Goal: Task Accomplishment & Management: Manage account settings

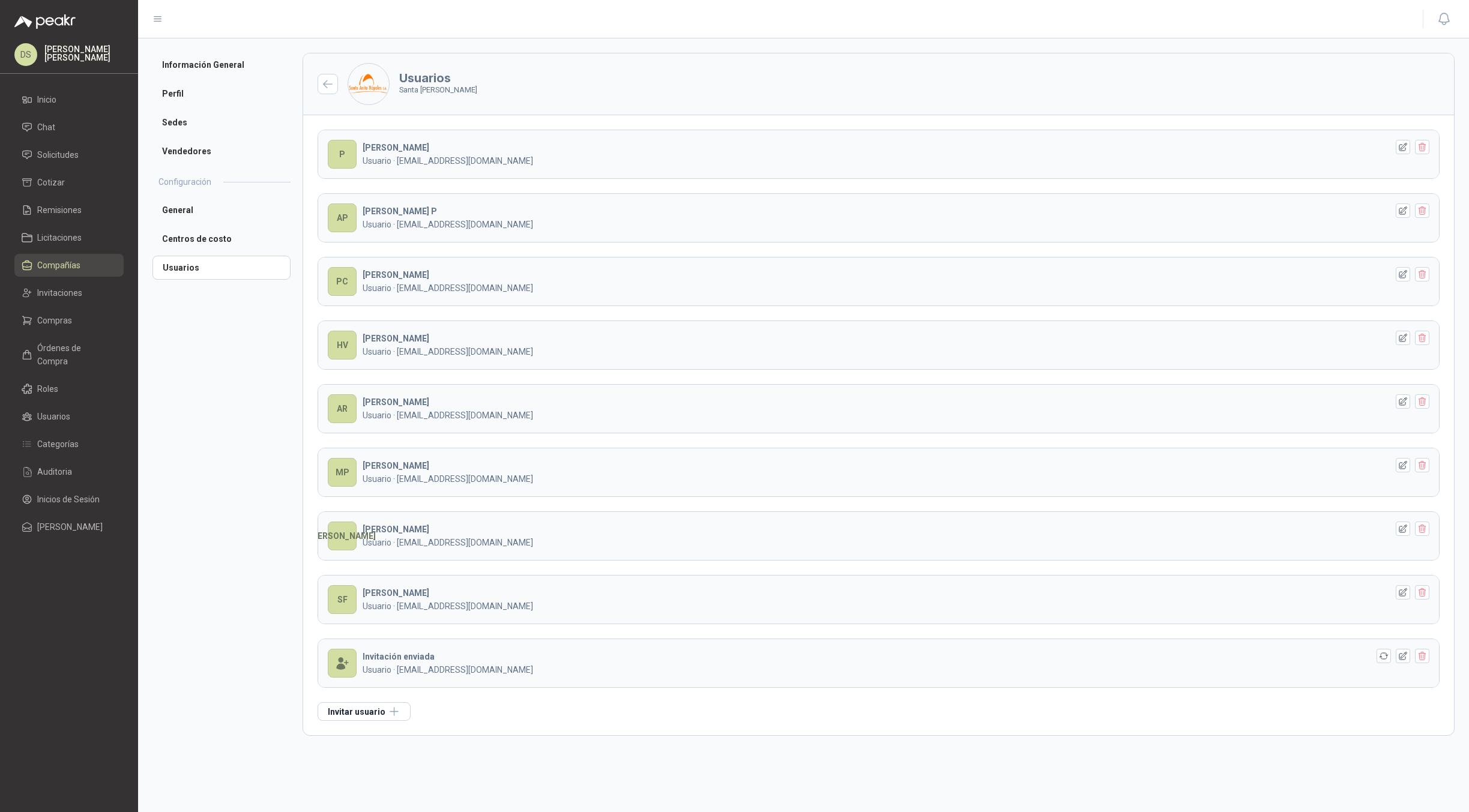
click at [622, 32] on header at bounding box center [803, 19] width 1330 height 38
click at [45, 124] on span "Chat" at bounding box center [46, 127] width 18 height 13
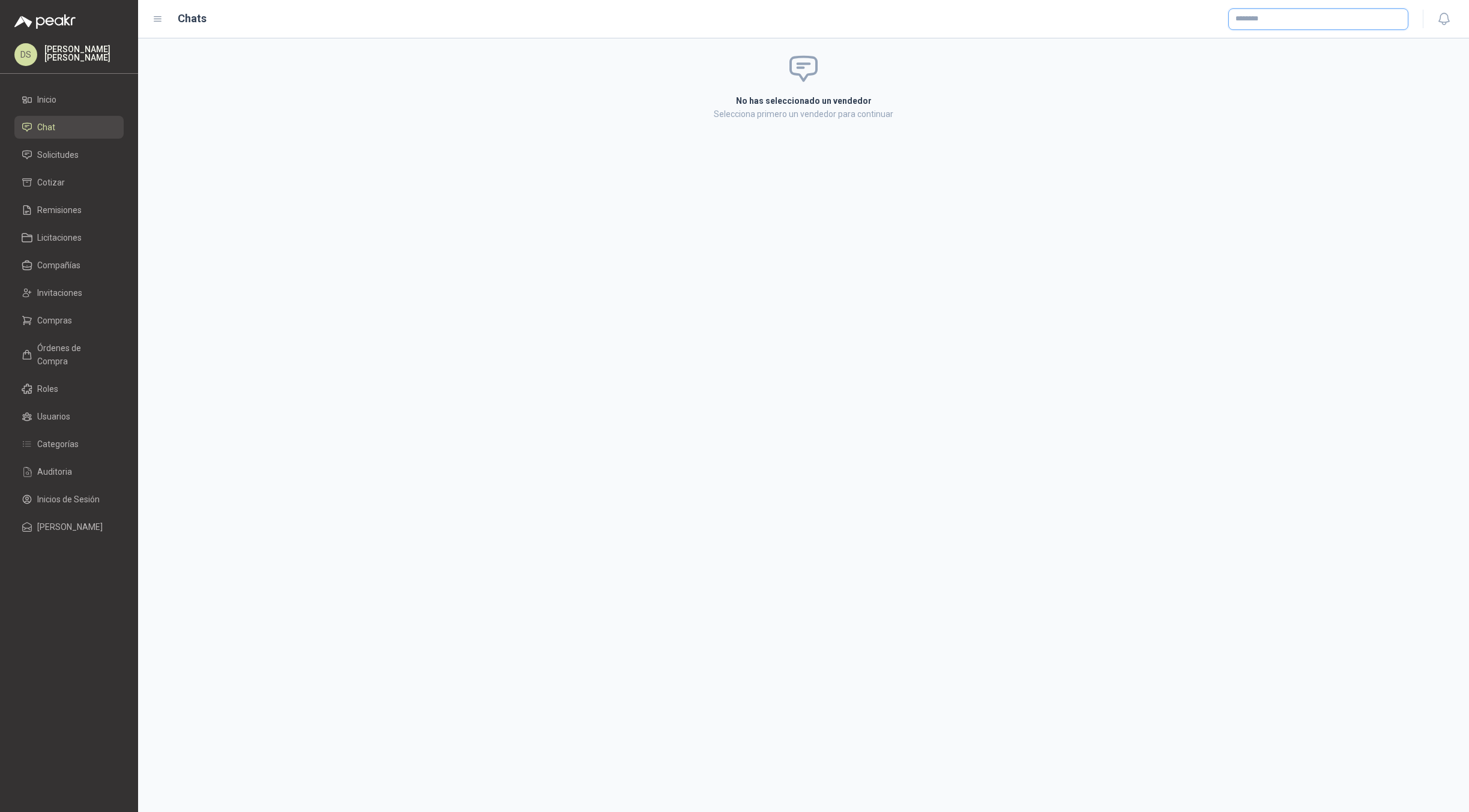
click at [1279, 16] on input "text" at bounding box center [1318, 20] width 179 height 20
type input "*****"
click at [1305, 124] on p "PA MOTEROS DC - NIT : 00000001" at bounding box center [1300, 128] width 88 height 6
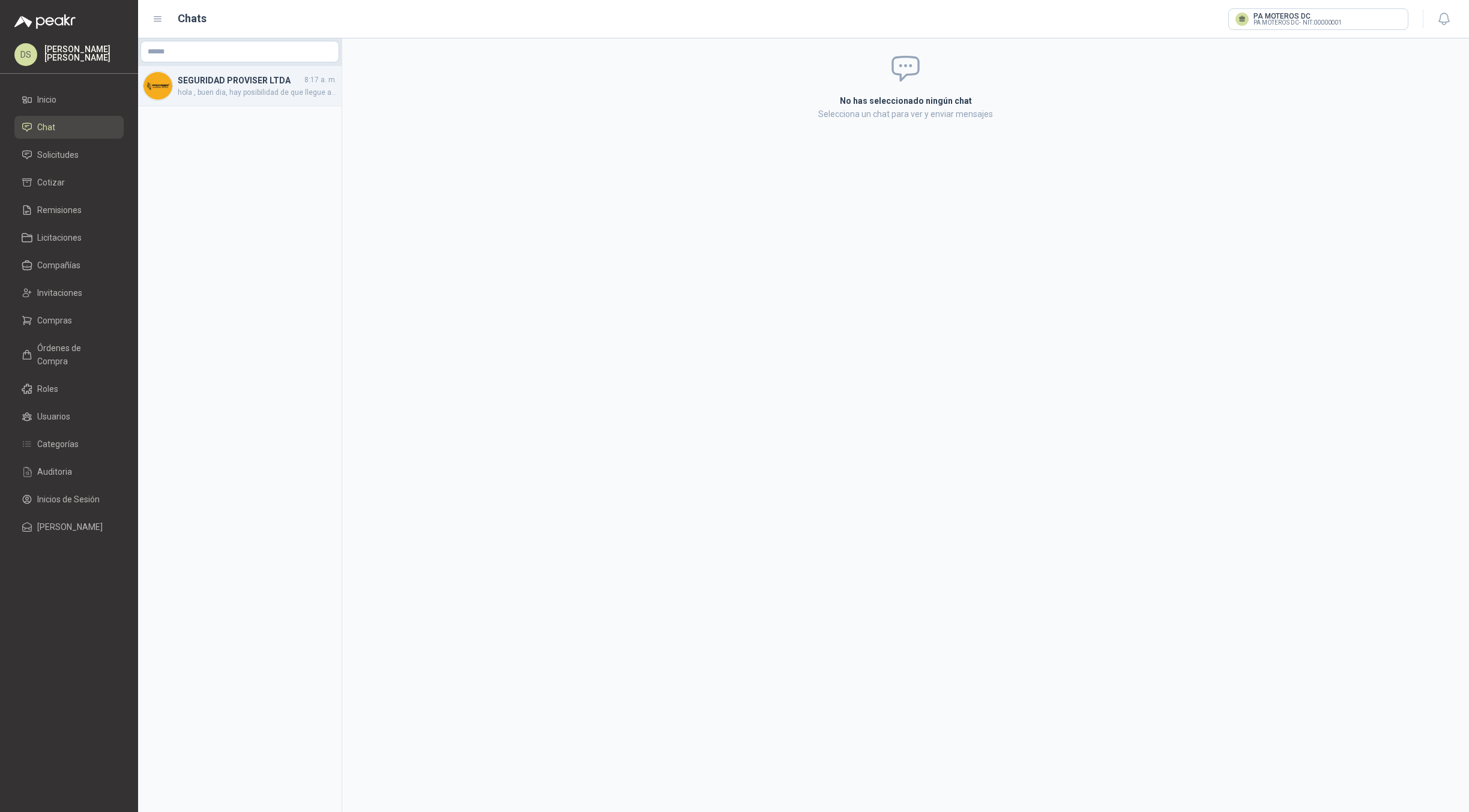
click at [192, 93] on span "hola , buen dia, hay posibilidad de que llegue antes de 5 dias? se requieren pa…" at bounding box center [257, 92] width 159 height 12
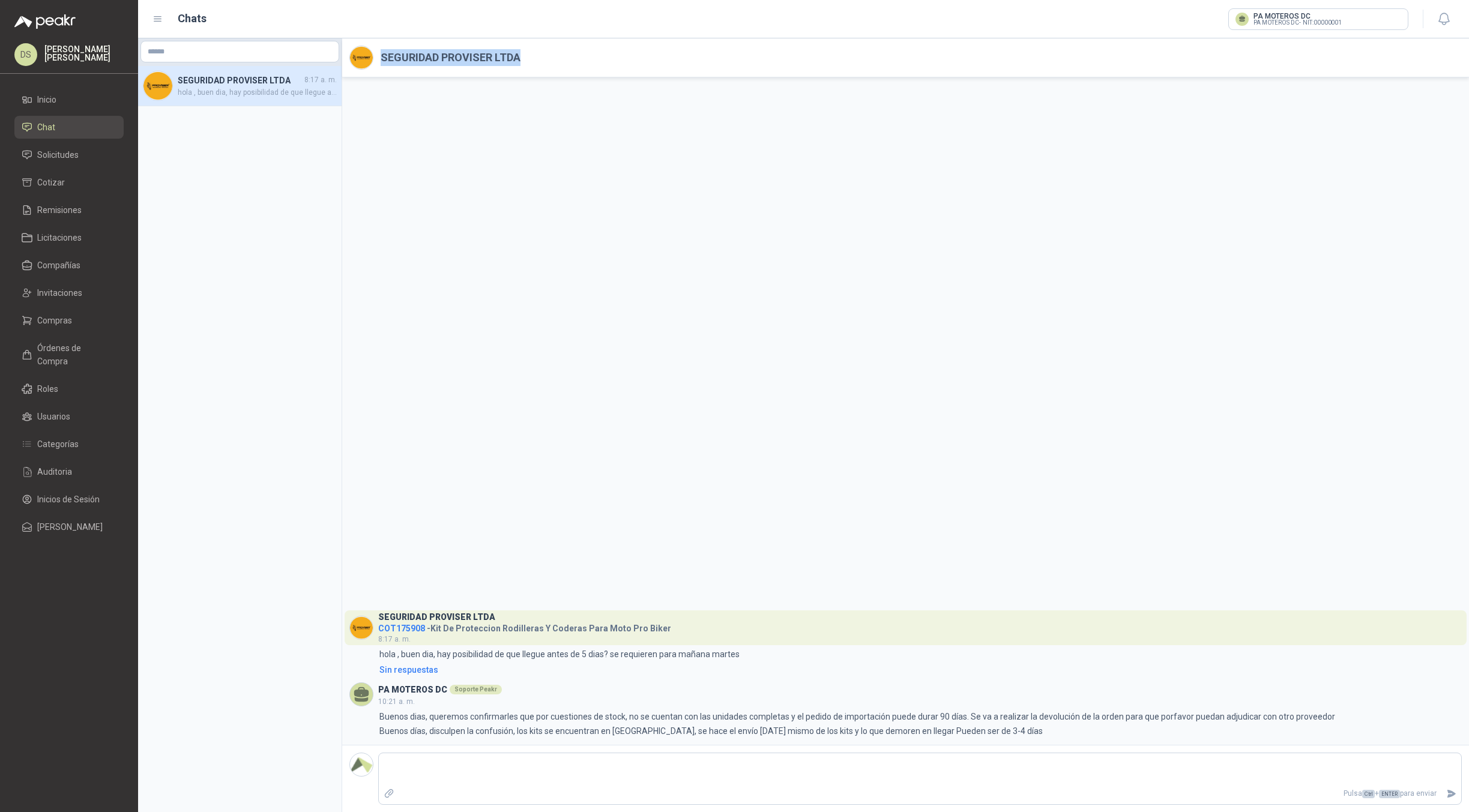
drag, startPoint x: 547, startPoint y: 56, endPoint x: 380, endPoint y: 63, distance: 167.1
click at [380, 63] on header "SEGURIDAD PROVISER LTDA" at bounding box center [906, 58] width 1127 height 39
click at [729, 246] on div "SEGURIDAD PROVISER LTDA COT175908 - Kit De Proteccion Rodilleras Y Coderas Para…" at bounding box center [906, 411] width 1127 height 667
click at [481, 715] on p "Buenos dias, queremos confirmarles que por cuestiones de stock, no se cuentan c…" at bounding box center [857, 716] width 956 height 13
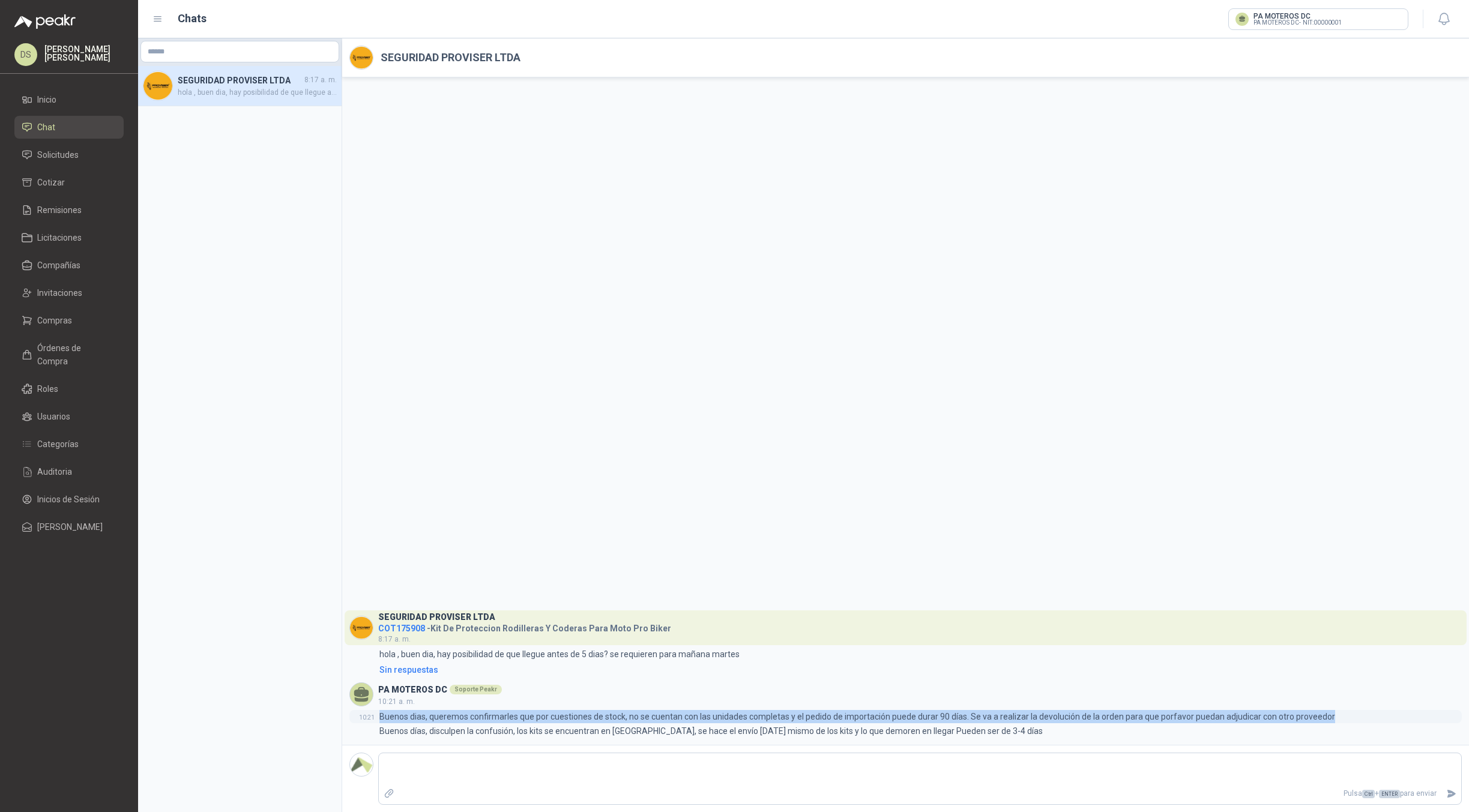
click at [481, 715] on p "Buenos dias, queremos confirmarles que por cuestiones de stock, no se cuentan c…" at bounding box center [857, 716] width 956 height 13
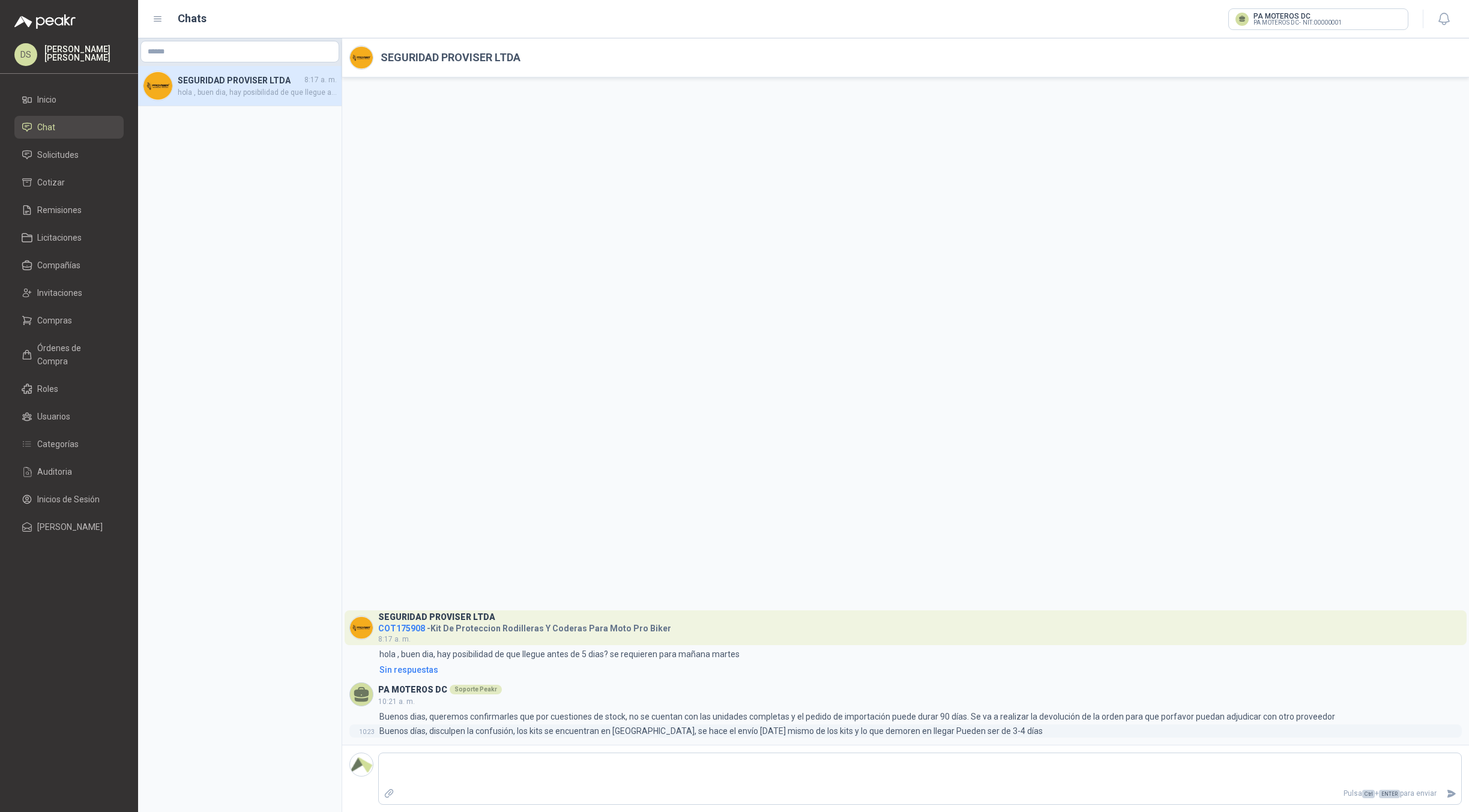
click at [517, 728] on p "Buenos días, disculpen la confusión, los kits se encuentran en [GEOGRAPHIC_DATA…" at bounding box center [711, 731] width 664 height 13
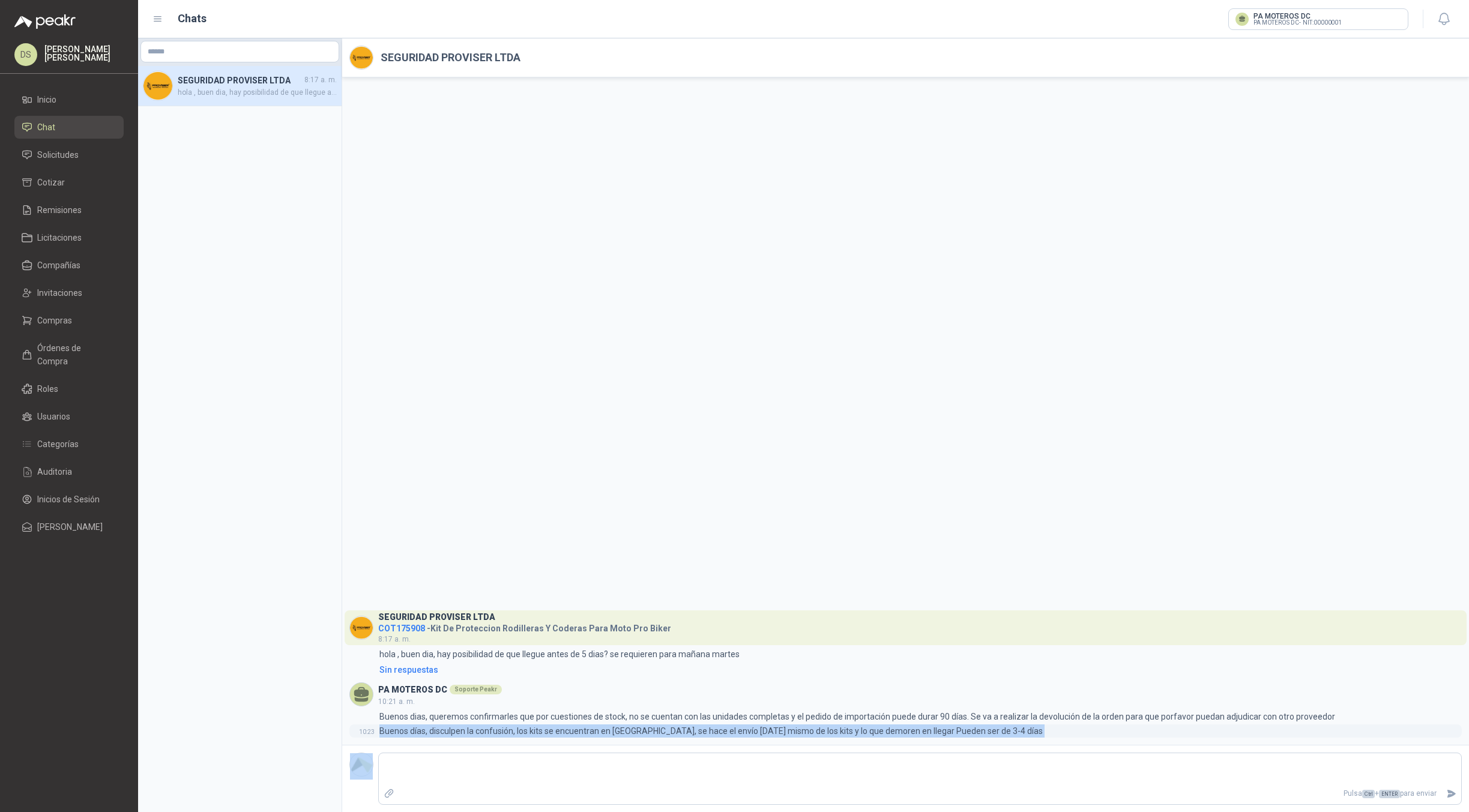
click at [517, 728] on p "Buenos días, disculpen la confusión, los kits se encuentran en [GEOGRAPHIC_DATA…" at bounding box center [711, 731] width 664 height 13
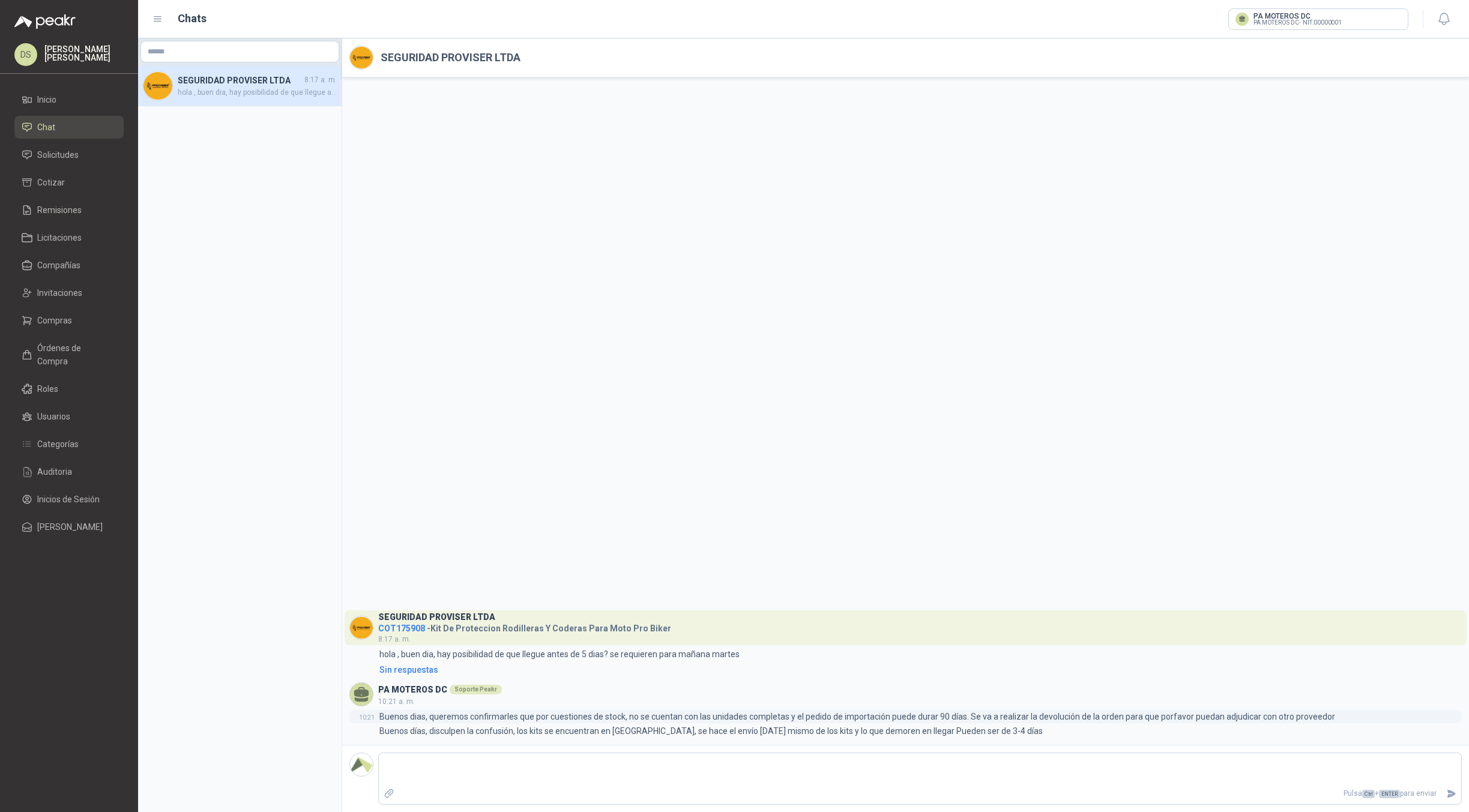
click at [460, 719] on p "Buenos dias, queremos confirmarles que por cuestiones de stock, no se cuentan c…" at bounding box center [857, 716] width 956 height 13
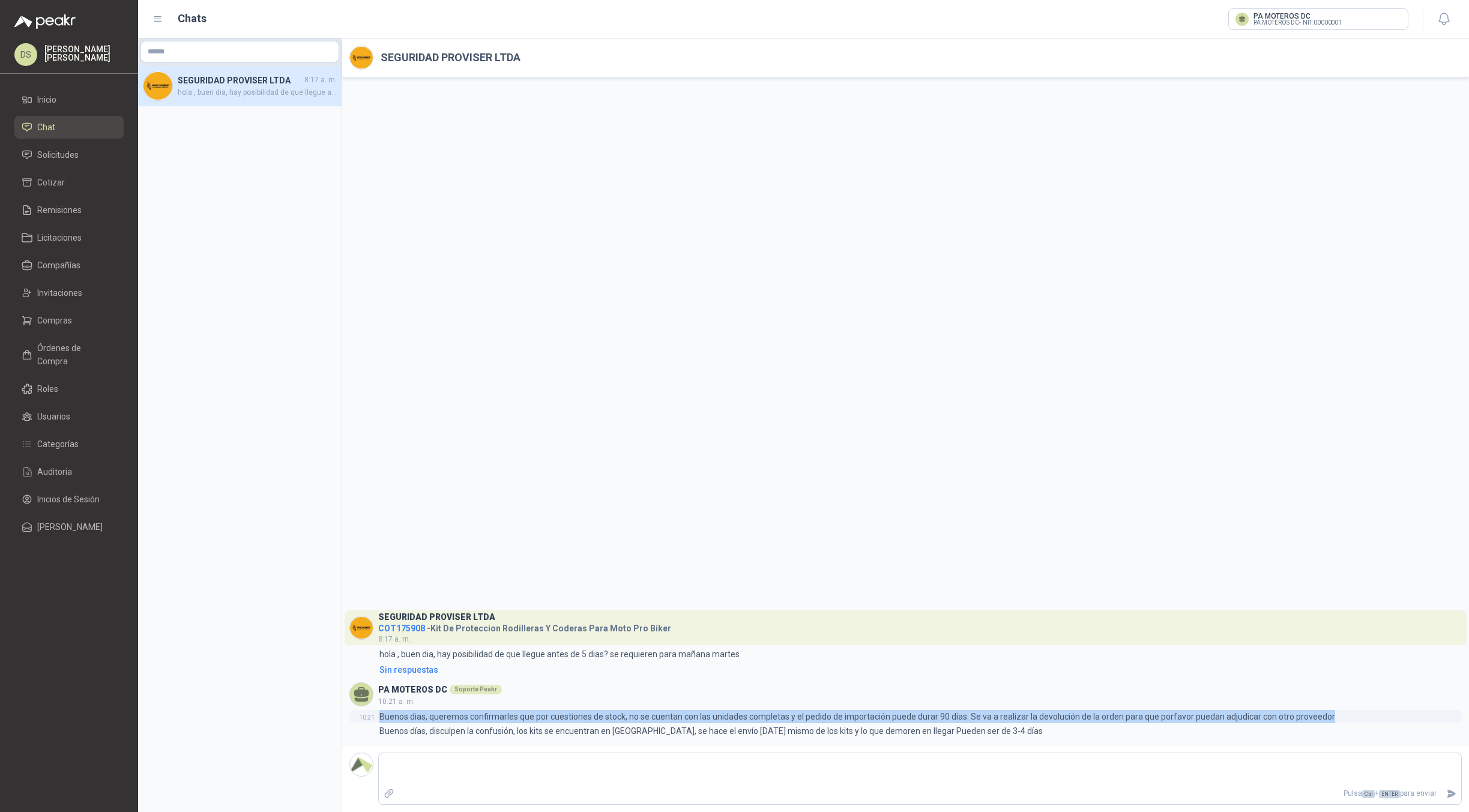
click at [460, 719] on p "Buenos dias, queremos confirmarles que por cuestiones de stock, no se cuentan c…" at bounding box center [857, 716] width 956 height 13
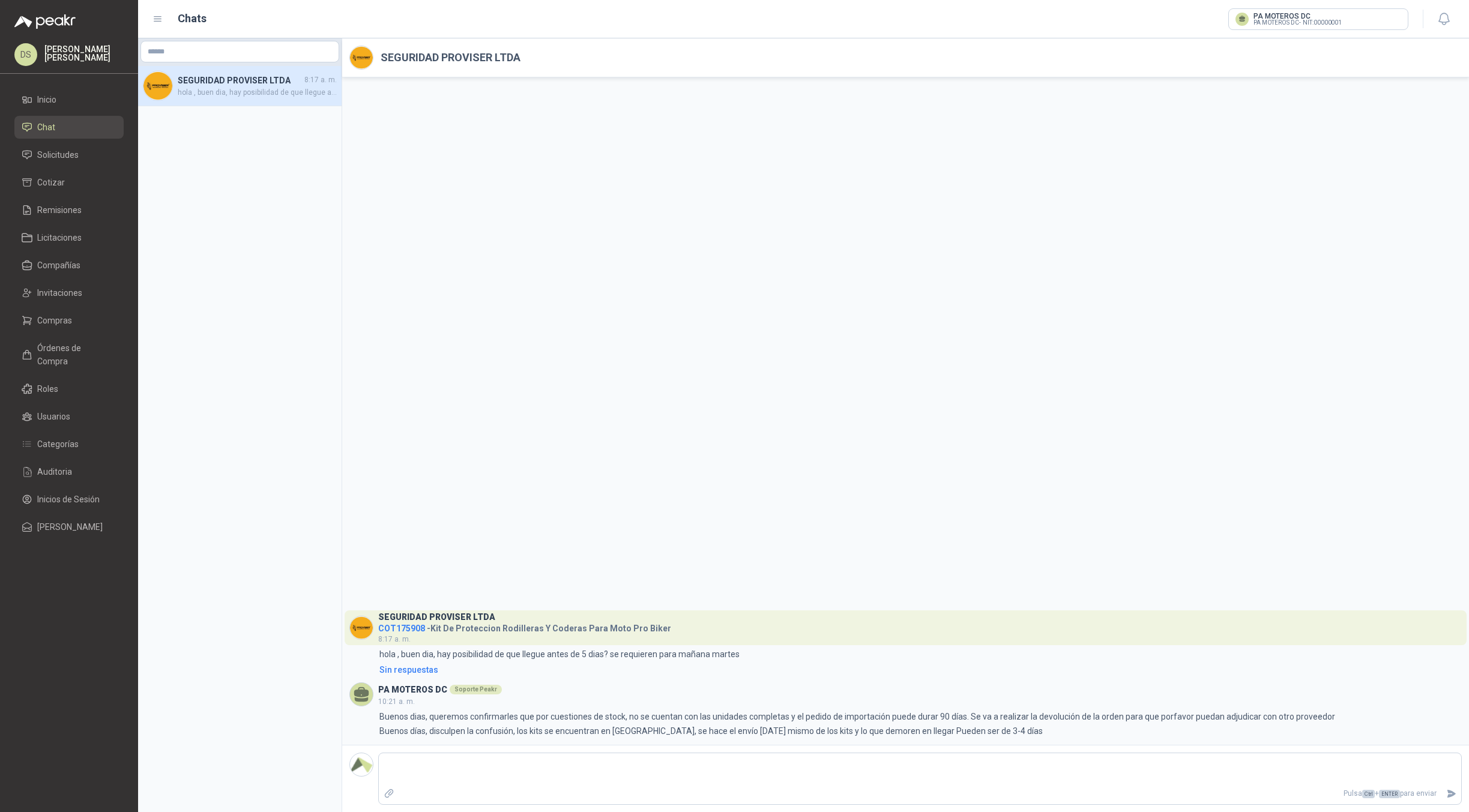
click at [846, 357] on div "SEGURIDAD PROVISER LTDA COT175908 - Kit De Proteccion Rodilleras Y Coderas Para…" at bounding box center [906, 411] width 1127 height 667
click at [421, 717] on p "Buenos dias, queremos confirmarles que por cuestiones de stock, no se cuentan c…" at bounding box center [857, 716] width 956 height 13
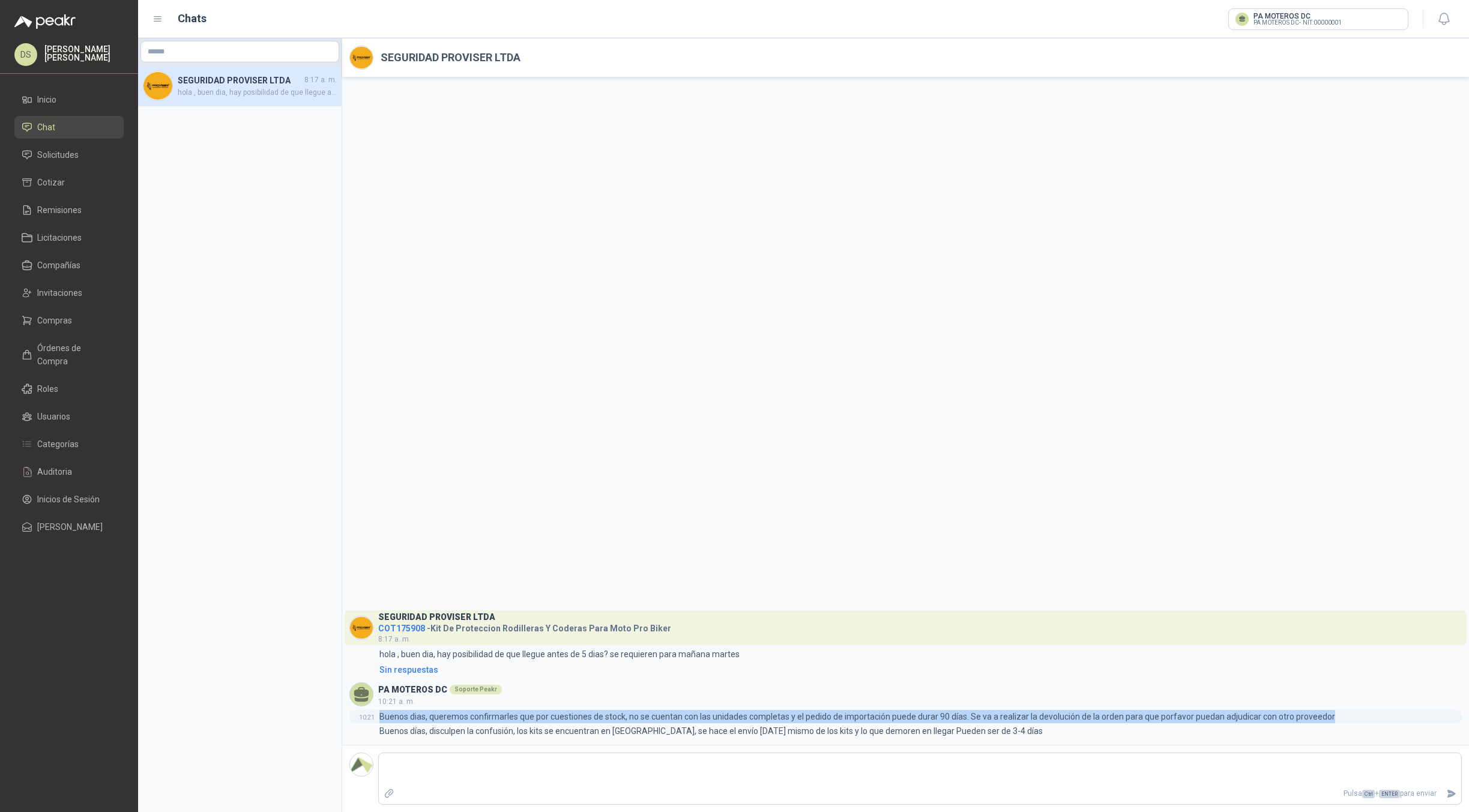
click at [421, 716] on p "Buenos dias, queremos confirmarles que por cuestiones de stock, no se cuentan c…" at bounding box center [857, 716] width 956 height 13
click at [432, 716] on p "Buenos dias, queremos confirmarles que por cuestiones de stock, no se cuentan c…" at bounding box center [857, 716] width 956 height 13
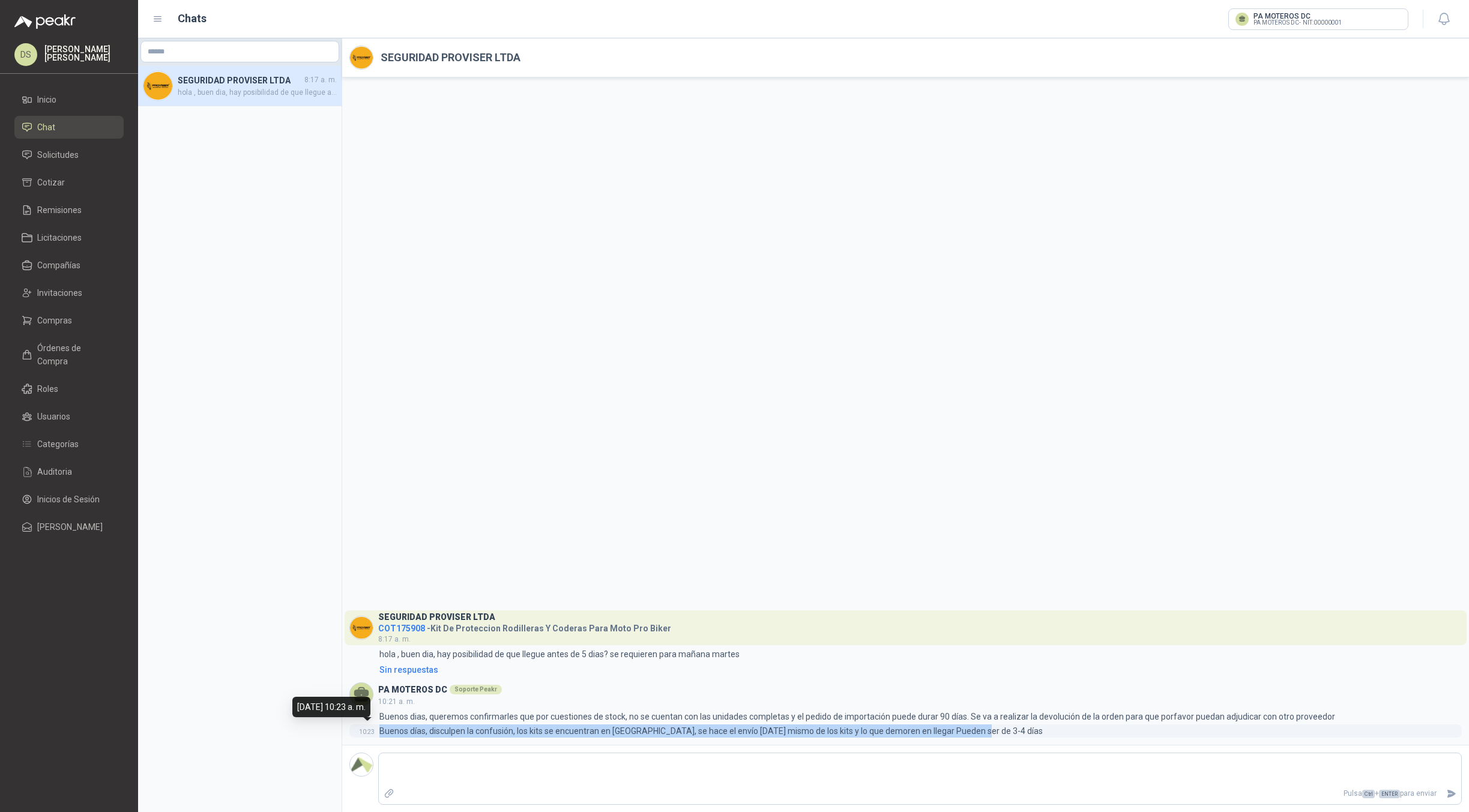
drag, startPoint x: 911, startPoint y: 731, endPoint x: 374, endPoint y: 734, distance: 537.0
click at [374, 734] on div "10:23 Buenos días, disculpen la confusión, los kits se encuentran en [GEOGRAPHI…" at bounding box center [905, 731] width 1112 height 13
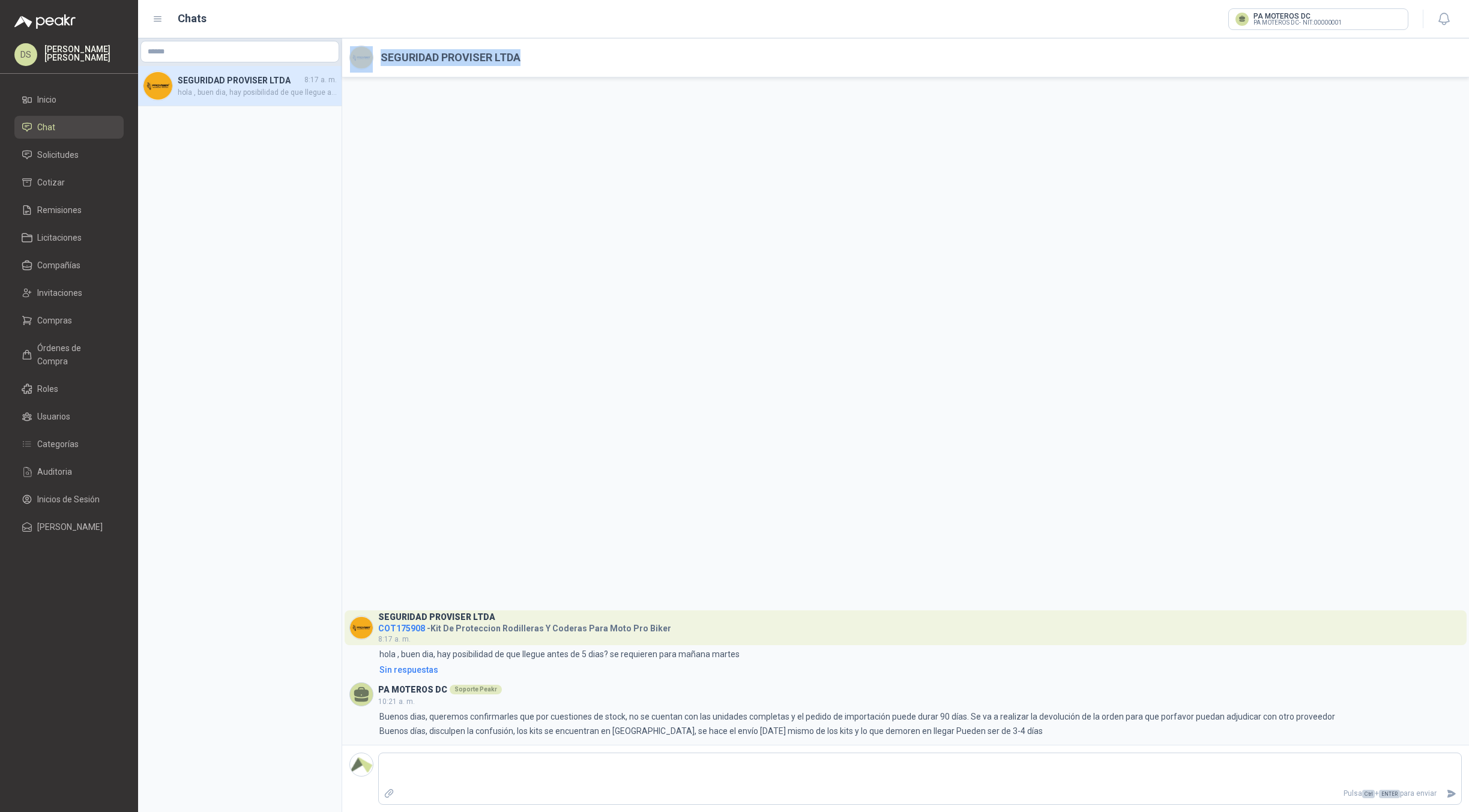
drag, startPoint x: 387, startPoint y: 59, endPoint x: 355, endPoint y: 60, distance: 32.0
click at [355, 60] on header "SEGURIDAD PROVISER LTDA" at bounding box center [906, 58] width 1127 height 39
click at [613, 59] on header "SEGURIDAD PROVISER LTDA" at bounding box center [906, 58] width 1127 height 39
click at [576, 732] on p "Buenos días, disculpen la confusión, los kits se encuentran en [GEOGRAPHIC_DATA…" at bounding box center [711, 731] width 664 height 13
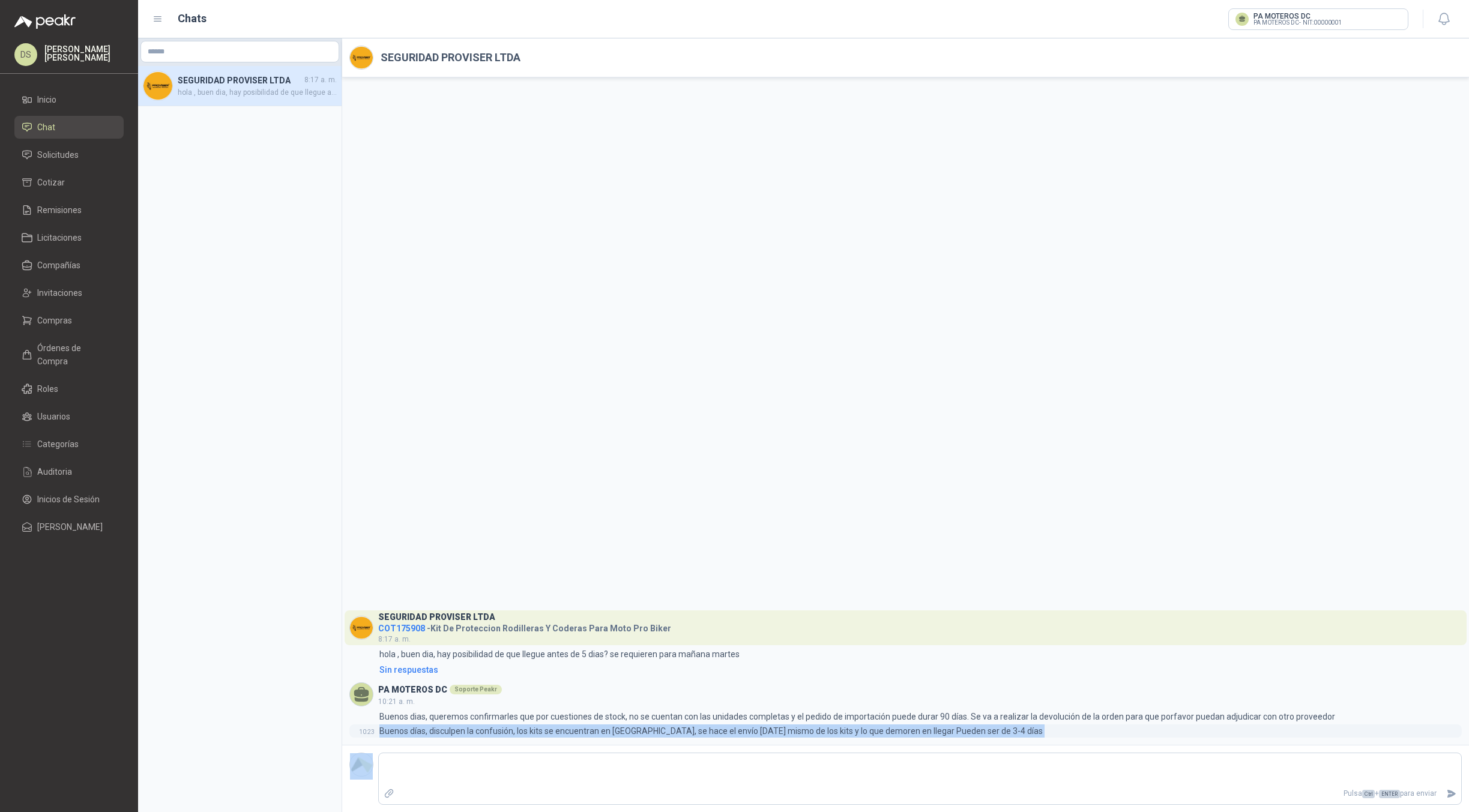
click at [576, 732] on p "Buenos días, disculpen la confusión, los kits se encuentran en [GEOGRAPHIC_DATA…" at bounding box center [711, 731] width 664 height 13
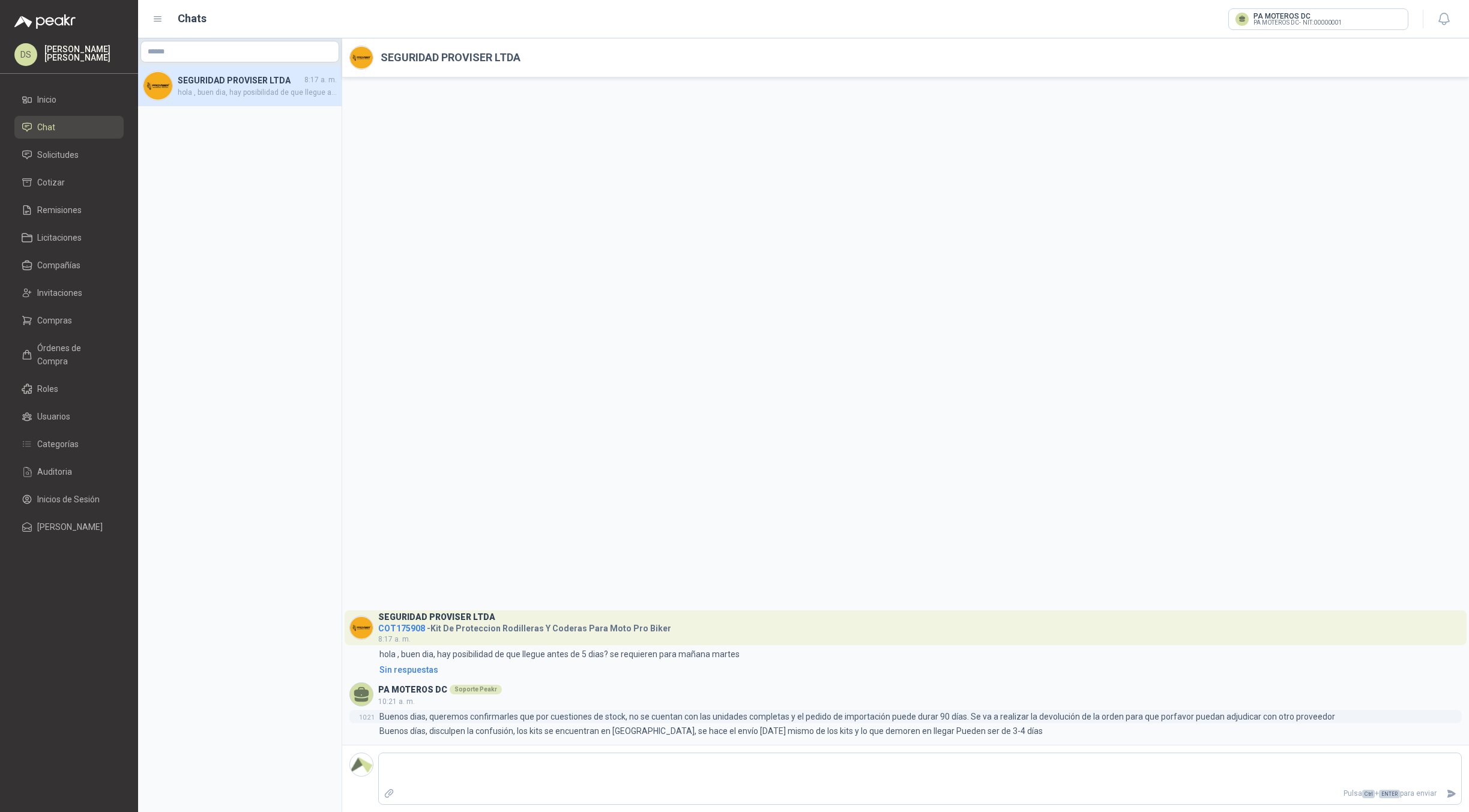
click at [956, 723] on p "Buenos dias, queremos confirmarles que por cuestiones de stock, no se cuentan c…" at bounding box center [857, 716] width 956 height 13
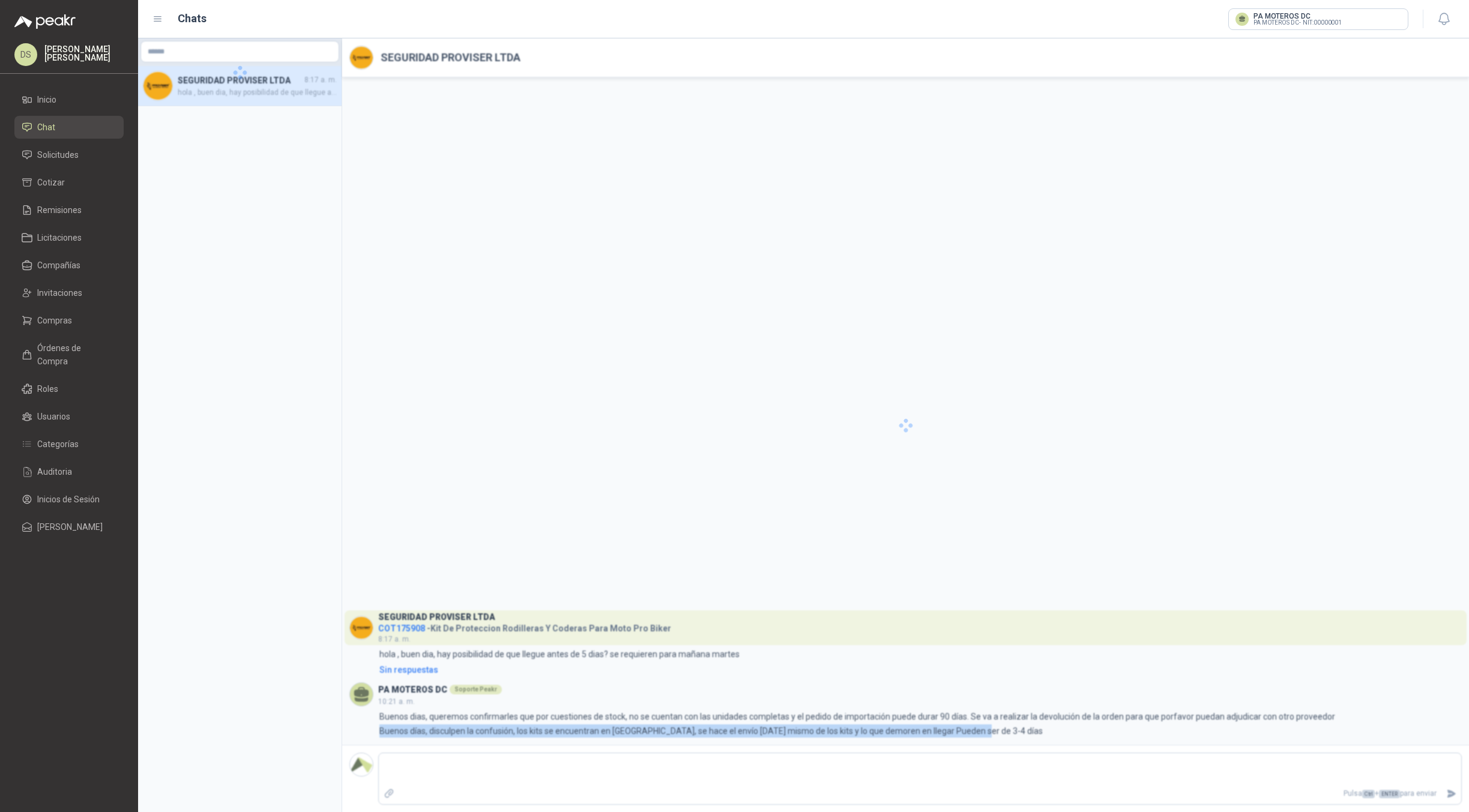
drag, startPoint x: 980, startPoint y: 728, endPoint x: 378, endPoint y: 739, distance: 602.1
click at [378, 739] on div "SEGURIDAD PROVISER LTDA SEGURIDAD PROVISER LTDA COT175908 - Kit De Proteccion R…" at bounding box center [906, 425] width 1127 height 774
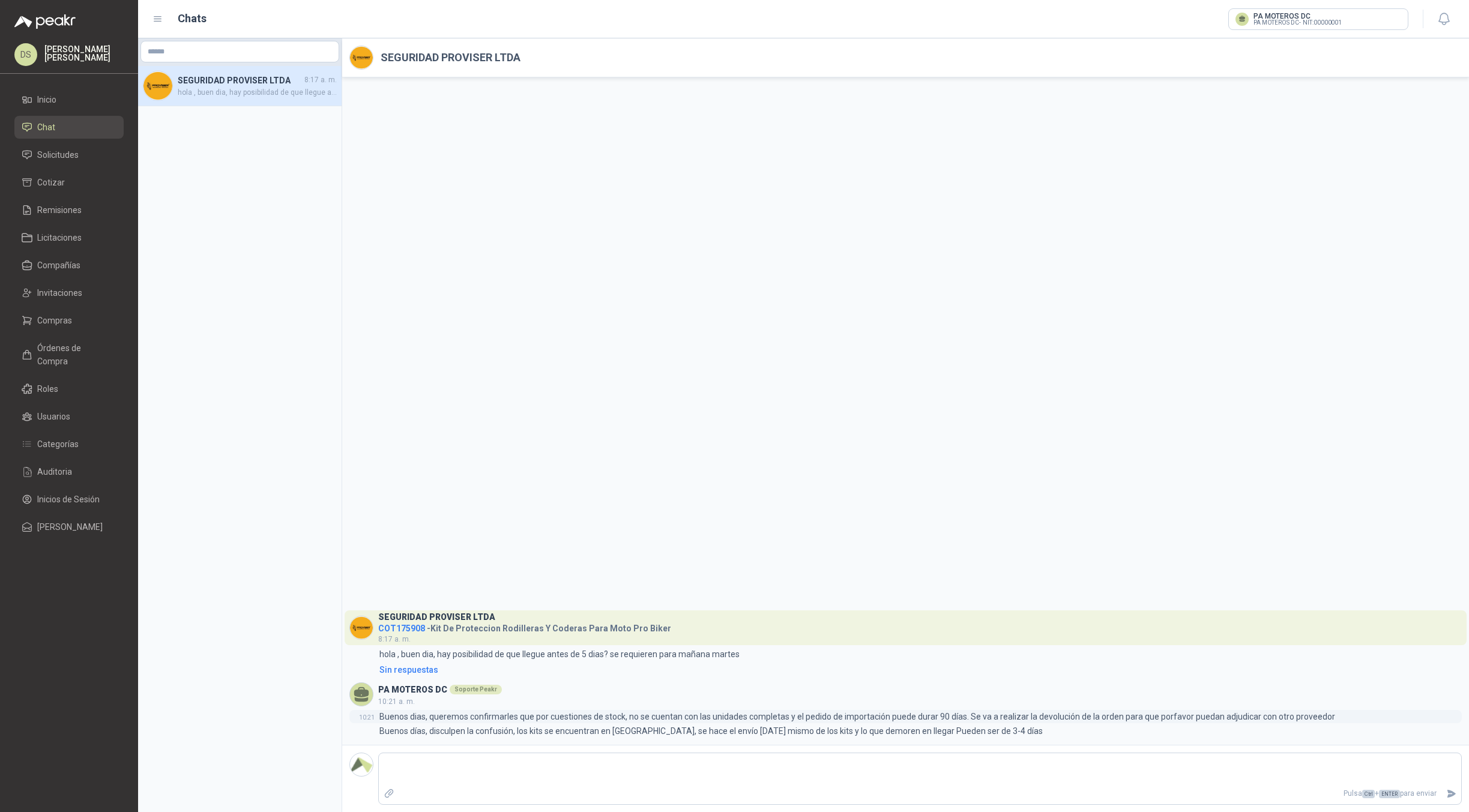
click at [696, 717] on p "Buenos dias, queremos confirmarles que por cuestiones de stock, no se cuentan c…" at bounding box center [857, 716] width 956 height 13
click at [711, 760] on textarea at bounding box center [920, 769] width 1082 height 27
click at [542, 728] on p "Buenos días, disculpen la confusión, los kits se encuentran en [GEOGRAPHIC_DATA…" at bounding box center [711, 731] width 664 height 13
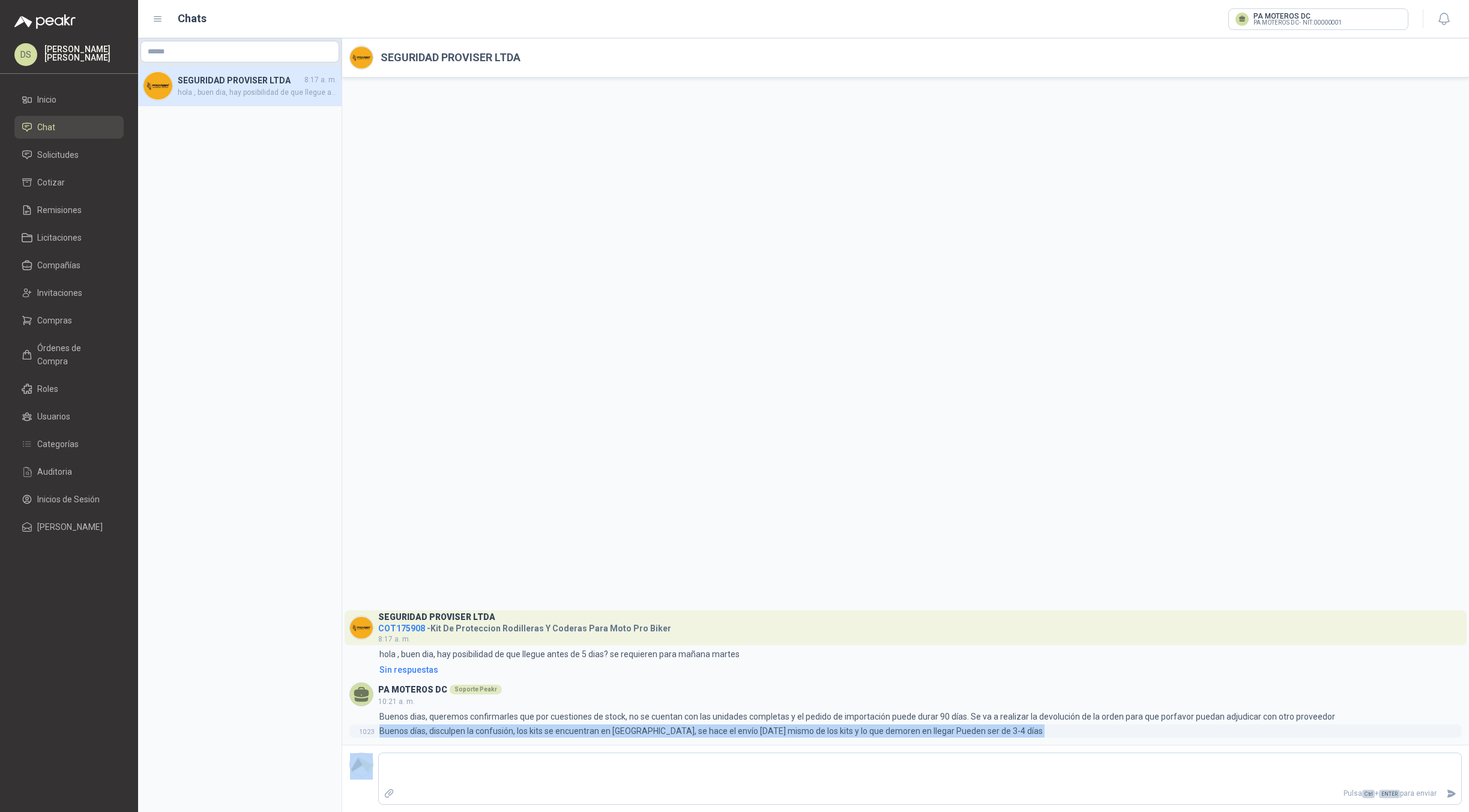
click at [542, 728] on p "Buenos días, disculpen la confusión, los kits se encuentran en [GEOGRAPHIC_DATA…" at bounding box center [711, 731] width 664 height 13
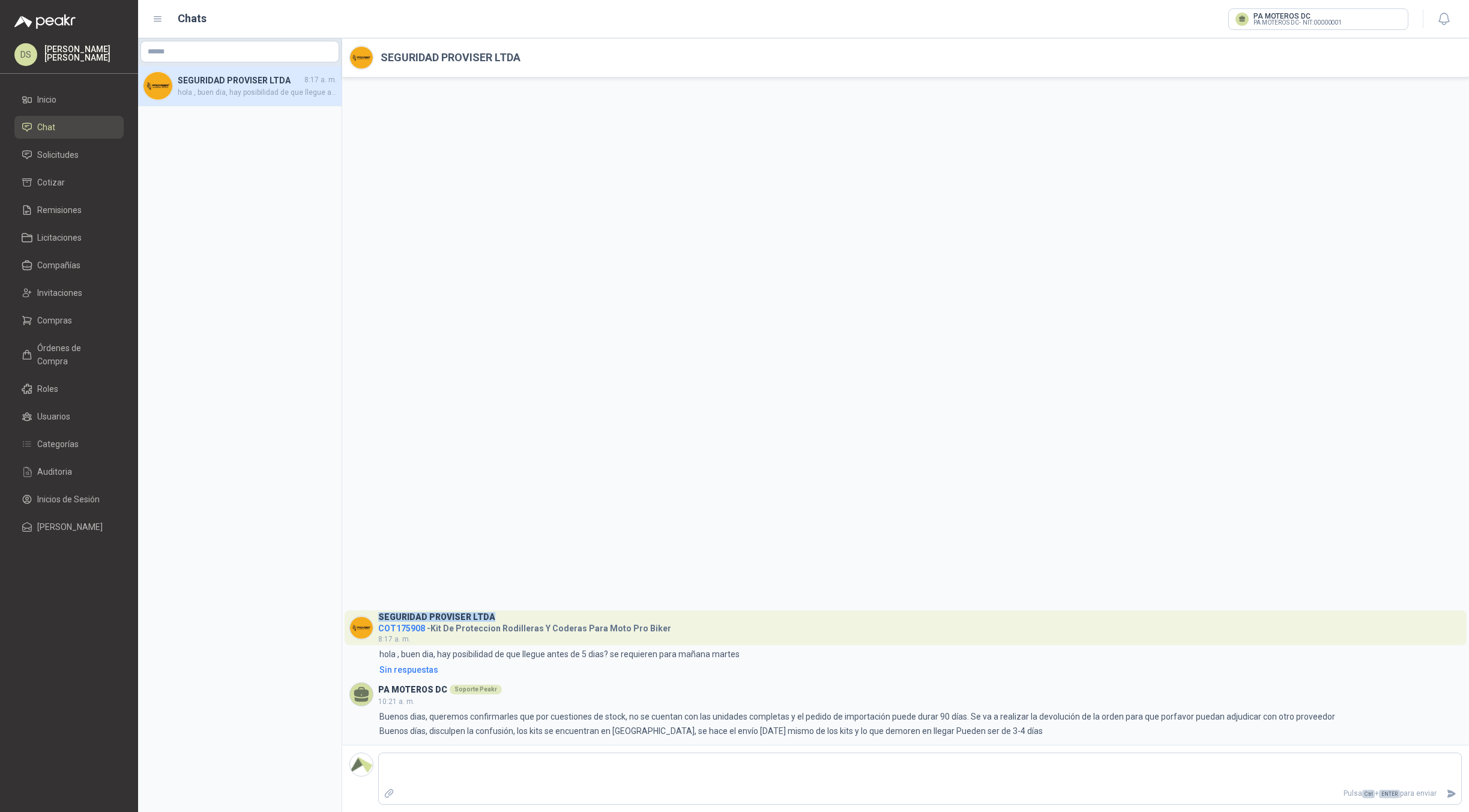
drag, startPoint x: 499, startPoint y: 616, endPoint x: 380, endPoint y: 616, distance: 119.0
click at [380, 616] on div "SEGURIDAD PROVISER LTDA" at bounding box center [524, 615] width 293 height 10
click at [504, 609] on div "SEGURIDAD PROVISER LTDA COT175908 - Kit De Proteccion Rodilleras Y Coderas Para…" at bounding box center [906, 411] width 1127 height 667
drag, startPoint x: 493, startPoint y: 616, endPoint x: 379, endPoint y: 616, distance: 114.0
click at [379, 616] on div "SEGURIDAD PROVISER LTDA" at bounding box center [524, 615] width 293 height 10
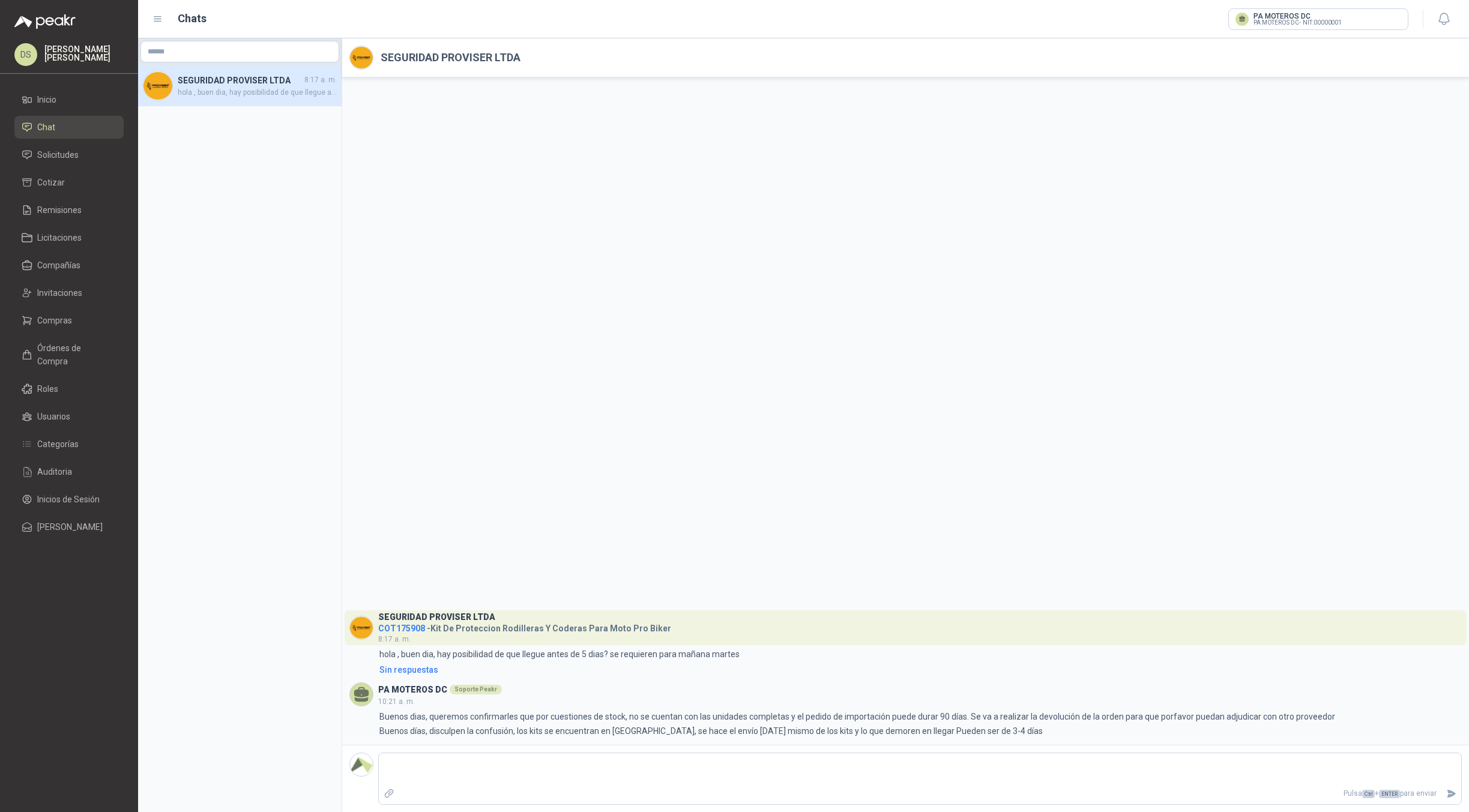
click at [393, 57] on h2 "SEGURIDAD PROVISER LTDA" at bounding box center [450, 57] width 140 height 16
drag, startPoint x: 393, startPoint y: 57, endPoint x: 493, endPoint y: 52, distance: 100.1
click at [493, 52] on h2 "SEGURIDAD PROVISER LTDA" at bounding box center [450, 57] width 140 height 16
click at [525, 63] on header "SEGURIDAD PROVISER LTDA" at bounding box center [906, 58] width 1127 height 39
click at [394, 60] on h2 "SEGURIDAD PROVISER LTDA" at bounding box center [450, 57] width 140 height 16
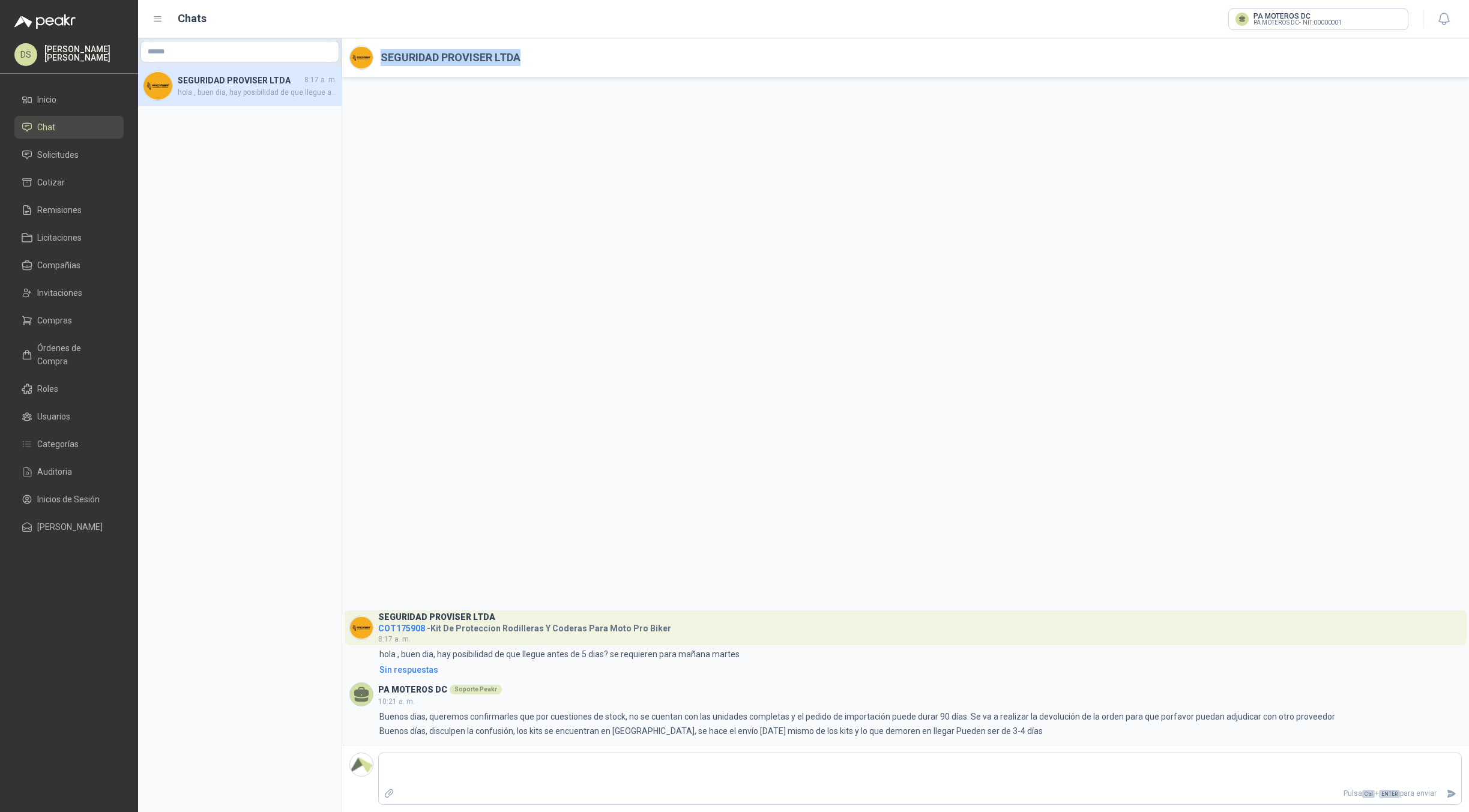
drag, startPoint x: 394, startPoint y: 60, endPoint x: 505, endPoint y: 56, distance: 111.1
click at [505, 56] on h2 "SEGURIDAD PROVISER LTDA" at bounding box center [450, 57] width 140 height 16
copy h2 "SEGURIDAD PROVISER LTDA"
click at [380, 690] on h3 "PA MOTEROS DC" at bounding box center [412, 689] width 69 height 6
drag, startPoint x: 380, startPoint y: 690, endPoint x: 441, endPoint y: 684, distance: 61.3
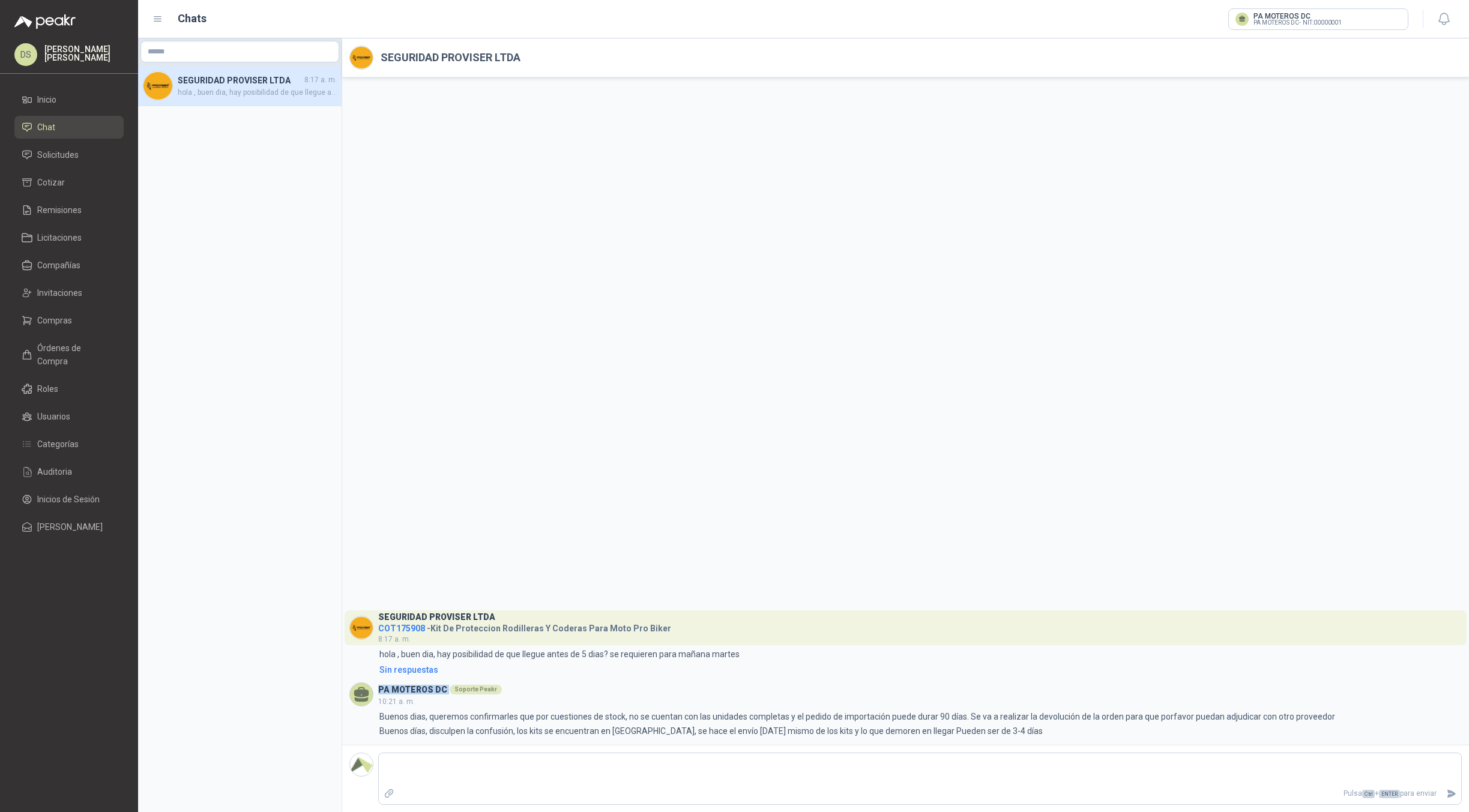
click at [441, 684] on div "PA MOTEROS DC Soporte Peakr" at bounding box center [440, 688] width 124 height 13
copy h3 "PA MOTEROS DC"
click at [398, 650] on p "hola , buen dia, hay posibilidad de que llegue antes de 5 dias? se requieren pa…" at bounding box center [560, 654] width 360 height 13
click at [398, 651] on p "hola , buen dia, hay posibilidad de que llegue antes de 5 dias? se requieren pa…" at bounding box center [560, 654] width 360 height 13
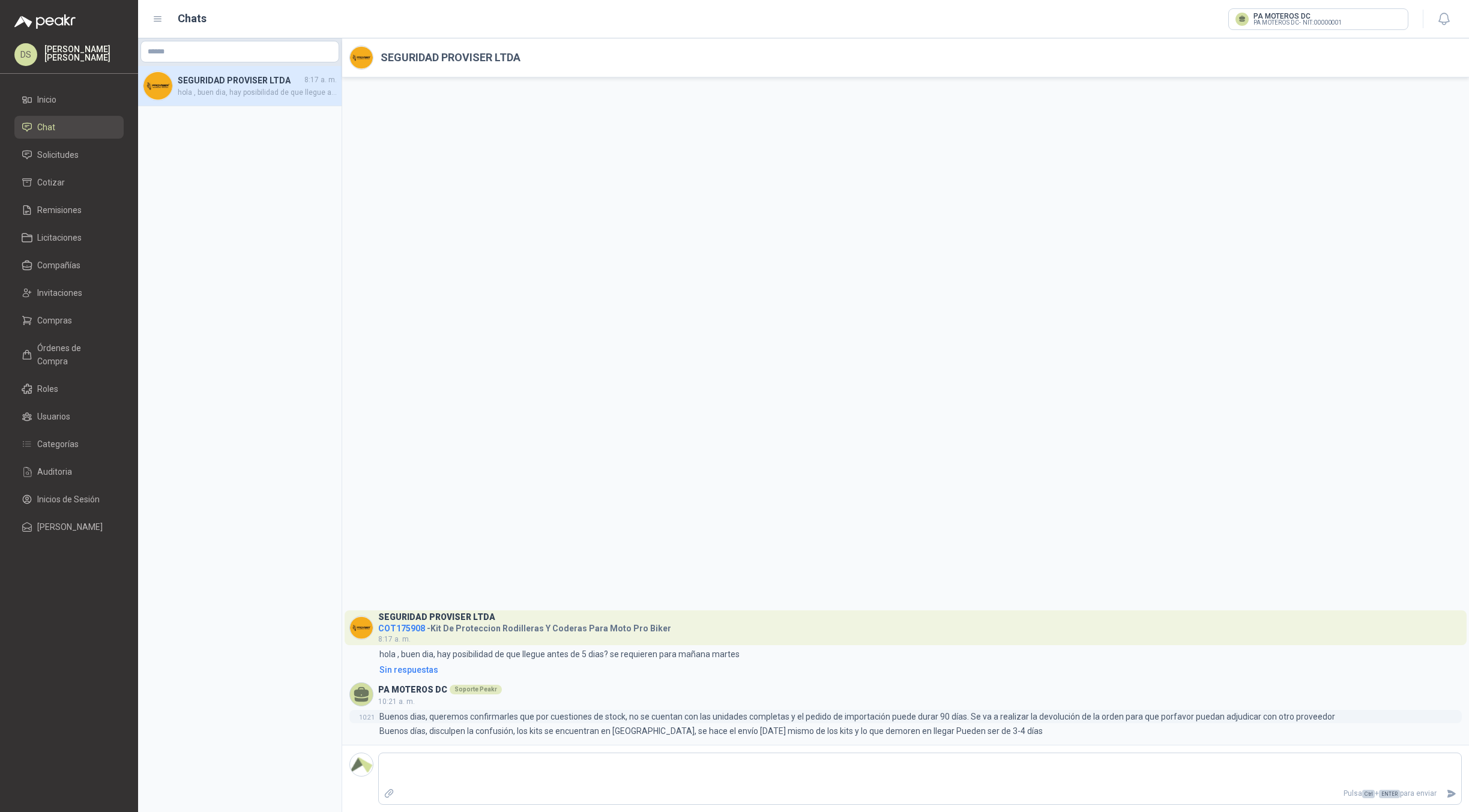
click at [496, 710] on p "Buenos dias, queremos confirmarles que por cuestiones de stock, no se cuentan c…" at bounding box center [857, 716] width 956 height 13
click at [485, 717] on p "Buenos dias, queremos confirmarles que por cuestiones de stock, no se cuentan c…" at bounding box center [857, 716] width 956 height 13
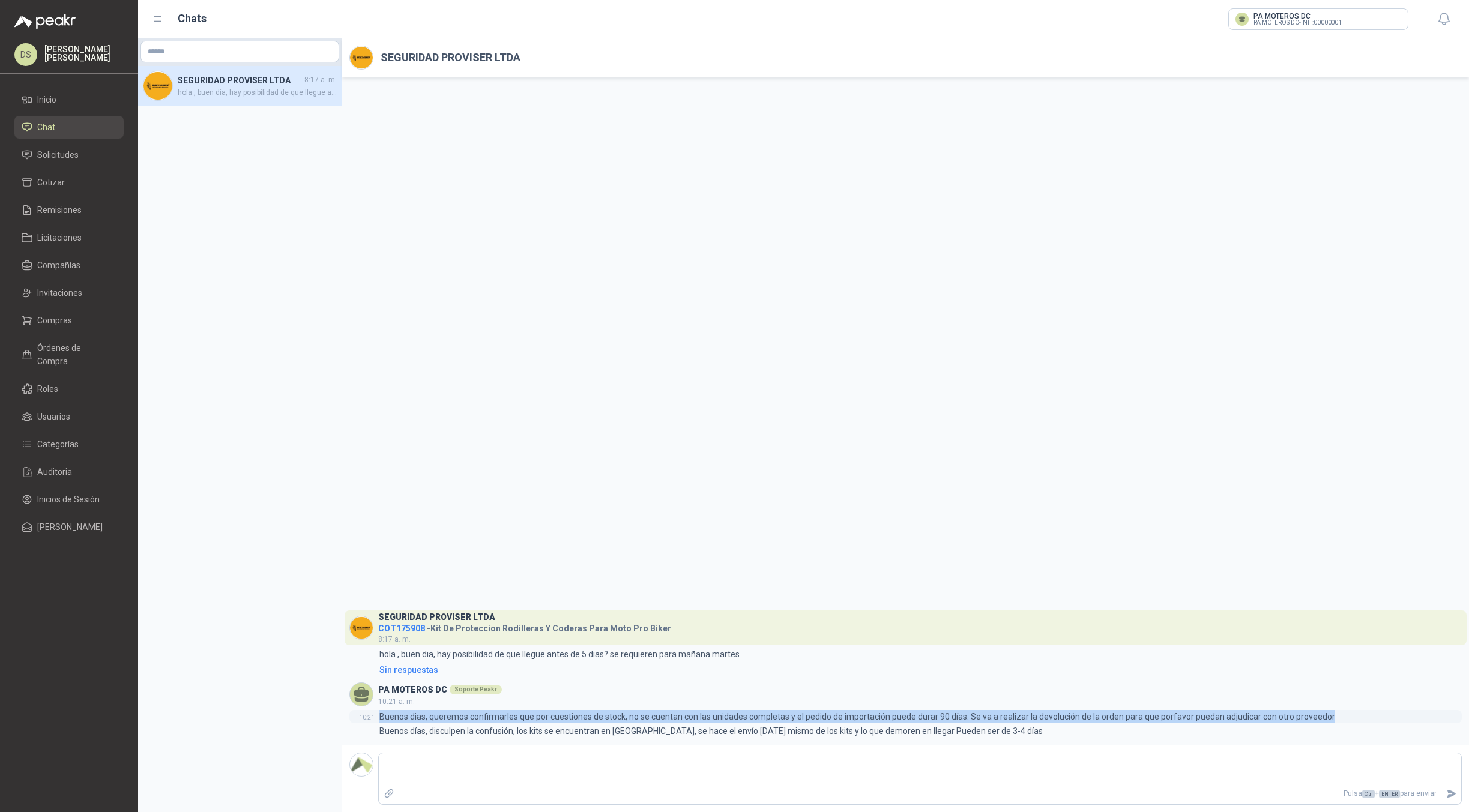
click at [485, 717] on p "Buenos dias, queremos confirmarles que por cuestiones de stock, no se cuentan c…" at bounding box center [857, 716] width 956 height 13
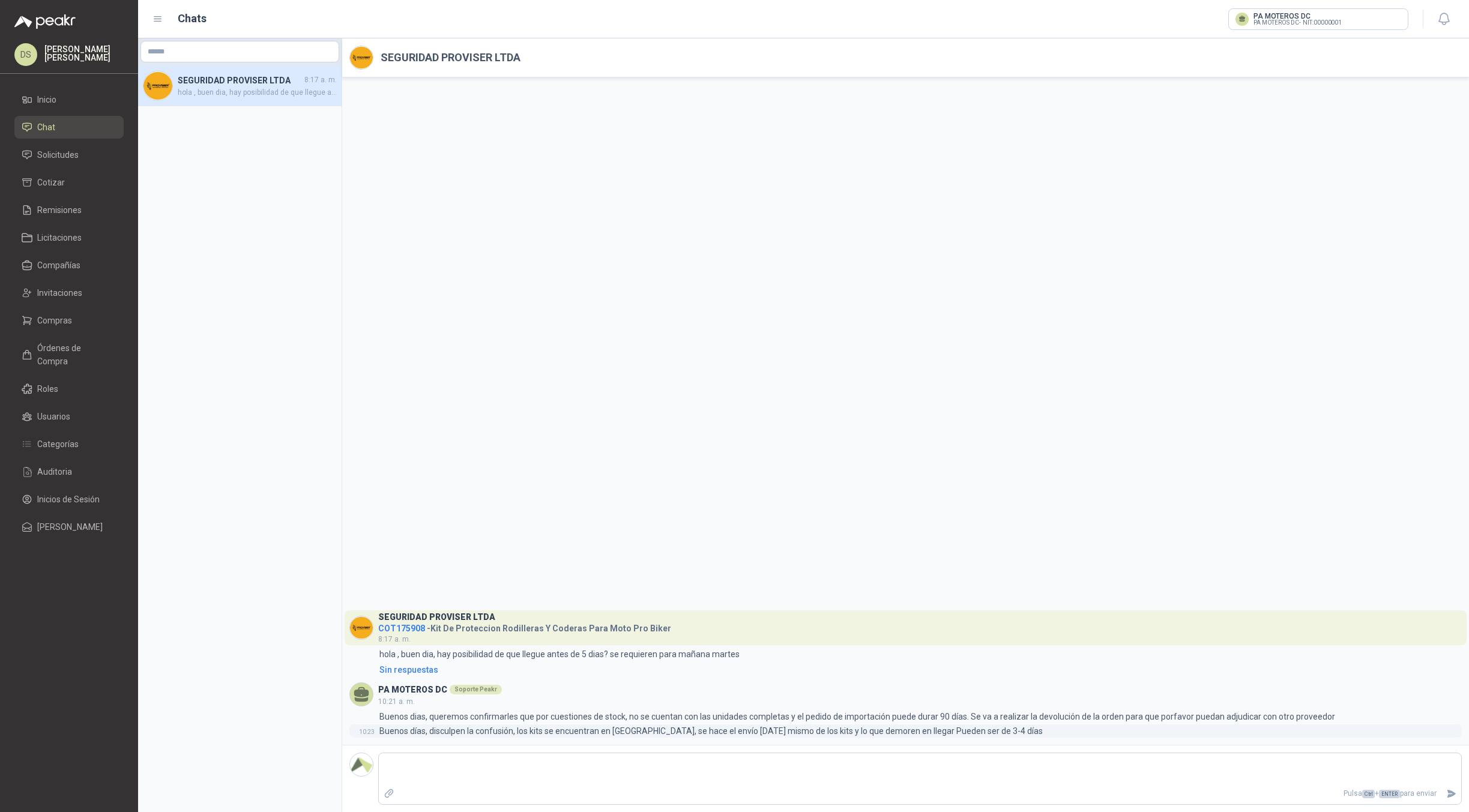
click at [496, 736] on p "Buenos días, disculpen la confusión, los kits se encuentran en [GEOGRAPHIC_DATA…" at bounding box center [711, 731] width 664 height 13
click at [496, 735] on p "Buenos días, disculpen la confusión, los kits se encuentran en [GEOGRAPHIC_DATA…" at bounding box center [711, 731] width 664 height 13
click at [495, 730] on p "Buenos días, disculpen la confusión, los kits se encuentran en [GEOGRAPHIC_DATA…" at bounding box center [711, 731] width 664 height 13
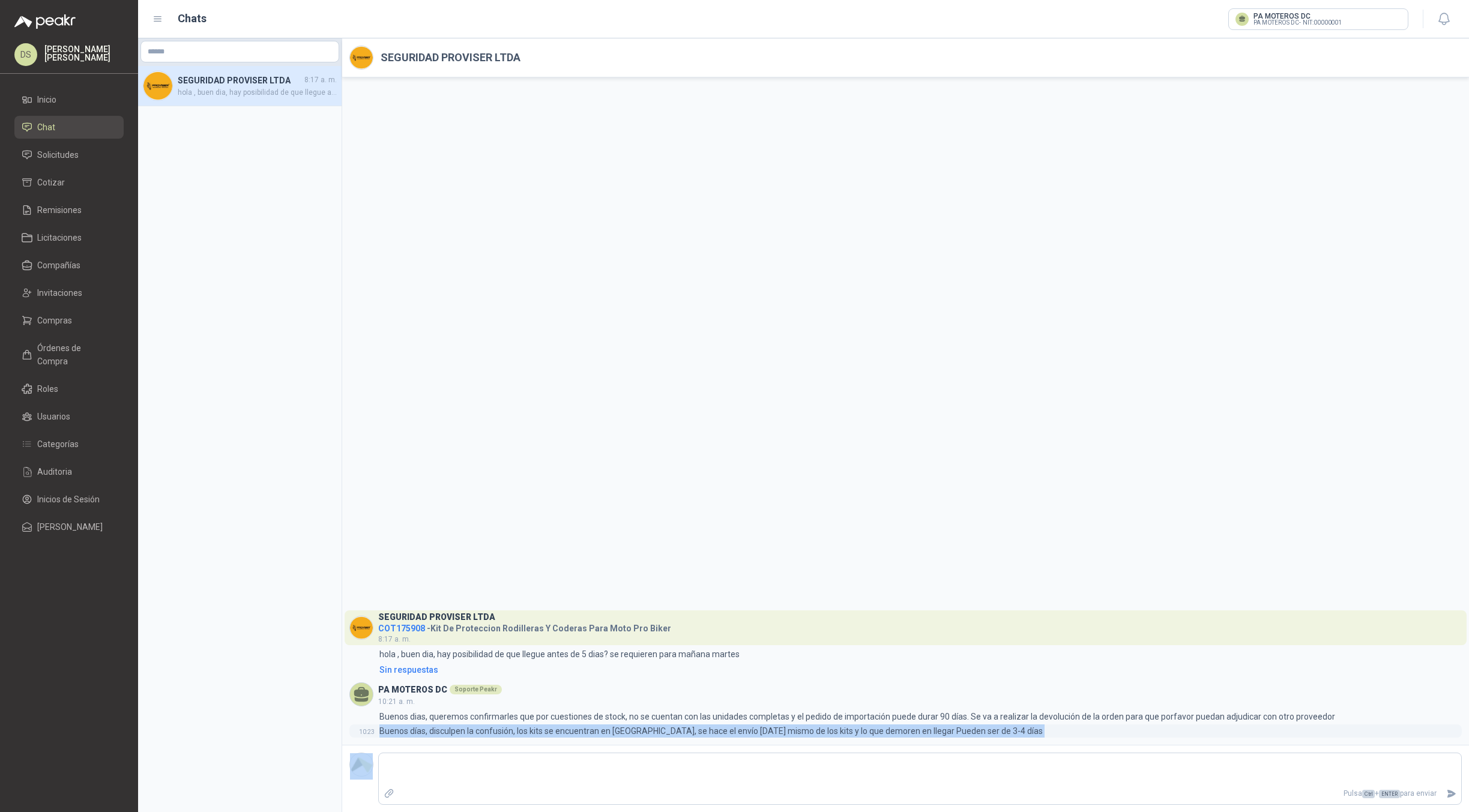
click at [495, 730] on p "Buenos días, disculpen la confusión, los kits se encuentran en [GEOGRAPHIC_DATA…" at bounding box center [711, 731] width 664 height 13
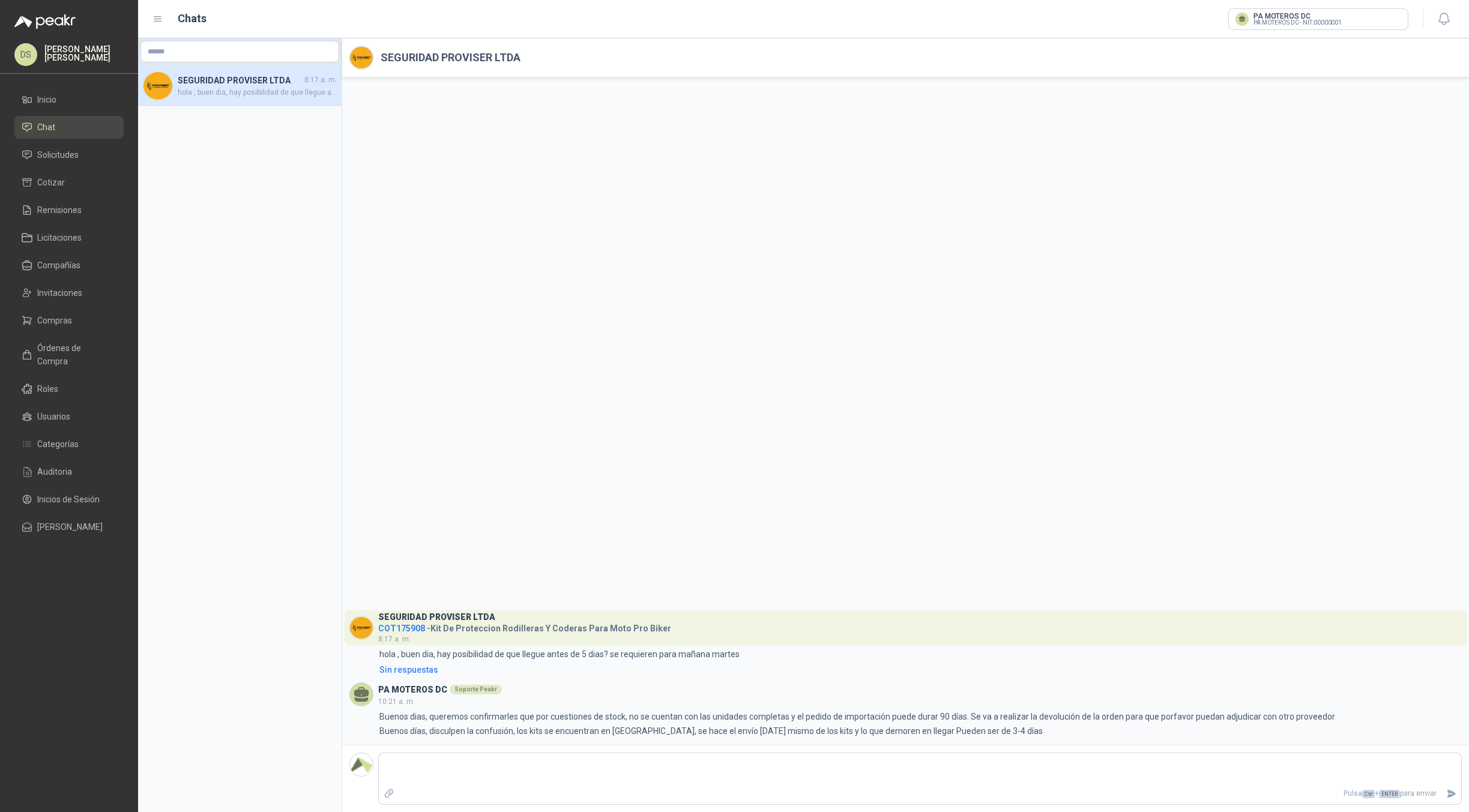
click at [766, 289] on div "SEGURIDAD PROVISER LTDA COT175908 - Kit De Proteccion Rodilleras Y Coderas Para…" at bounding box center [906, 411] width 1127 height 667
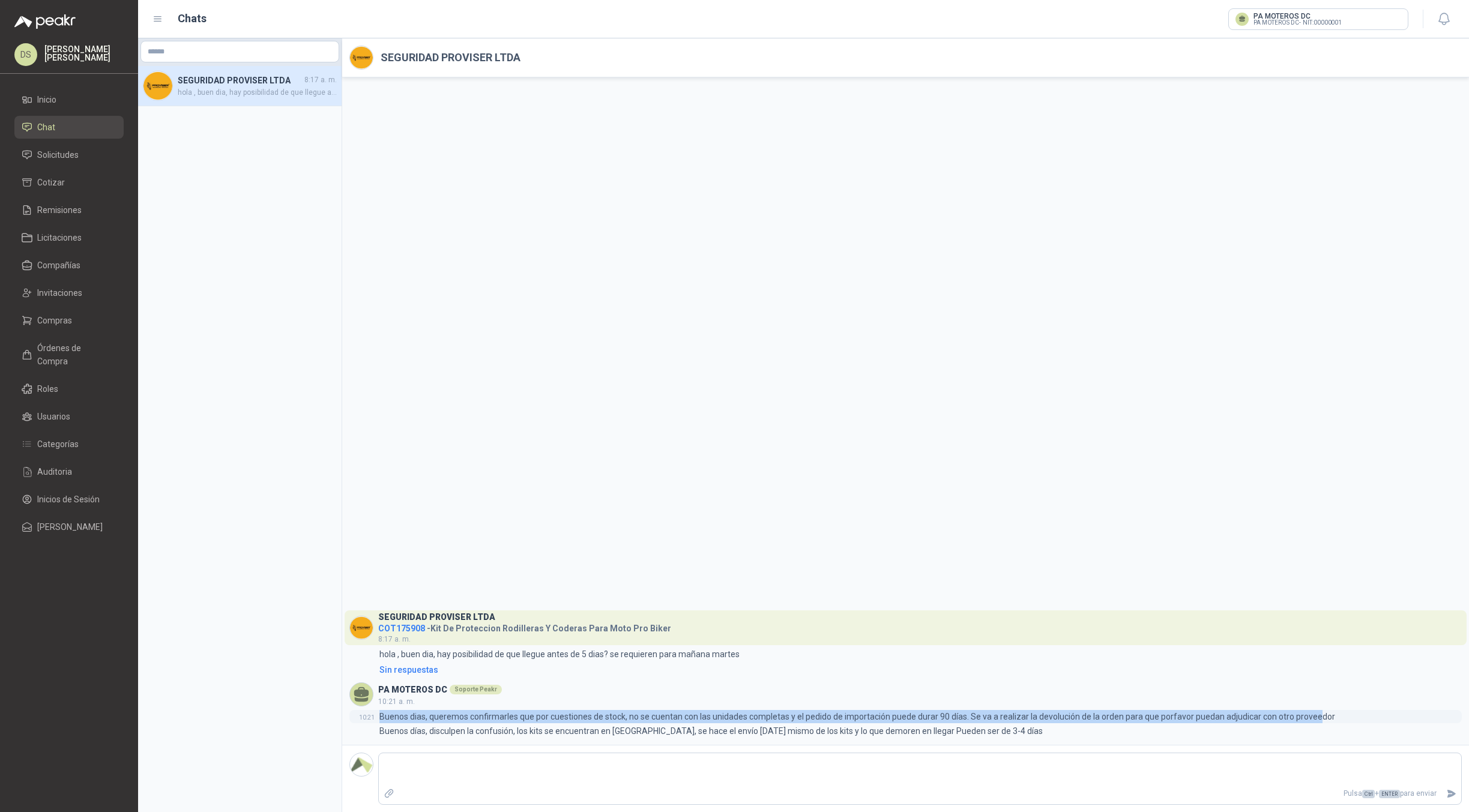
drag, startPoint x: 379, startPoint y: 717, endPoint x: 1313, endPoint y: 714, distance: 934.0
click at [1313, 714] on div "10:21 Buenos dias, queremos confirmarles que por cuestiones de stock, no se cue…" at bounding box center [905, 716] width 1112 height 13
click at [481, 717] on p "Buenos dias, queremos confirmarles que por cuestiones de stock, no se cuentan c…" at bounding box center [857, 716] width 956 height 13
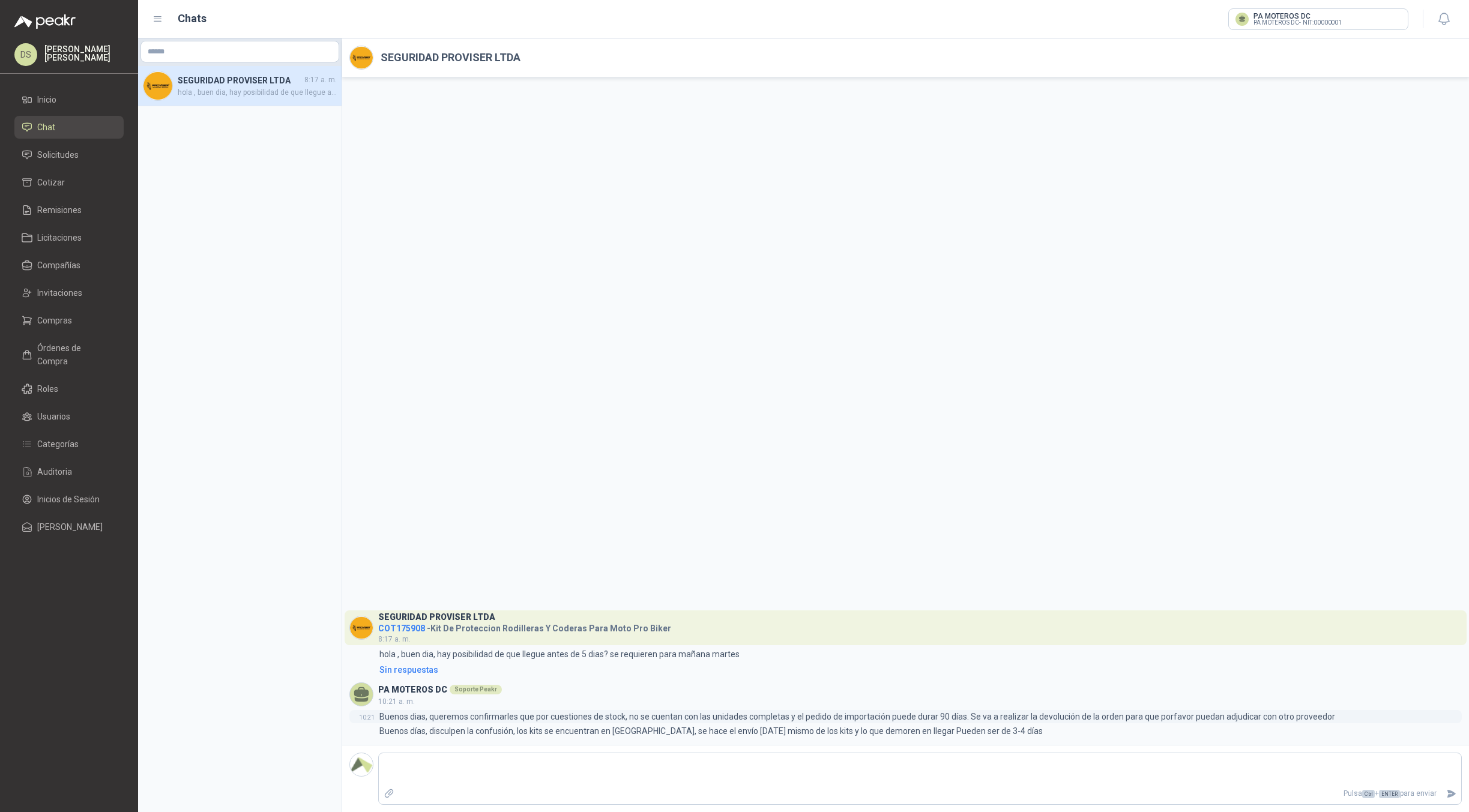
click at [455, 716] on p "Buenos dias, queremos confirmarles que por cuestiones de stock, no se cuentan c…" at bounding box center [857, 716] width 956 height 13
click at [391, 719] on p "Buenos dias, queremos confirmarles que por cuestiones de stock, no se cuentan c…" at bounding box center [857, 716] width 956 height 13
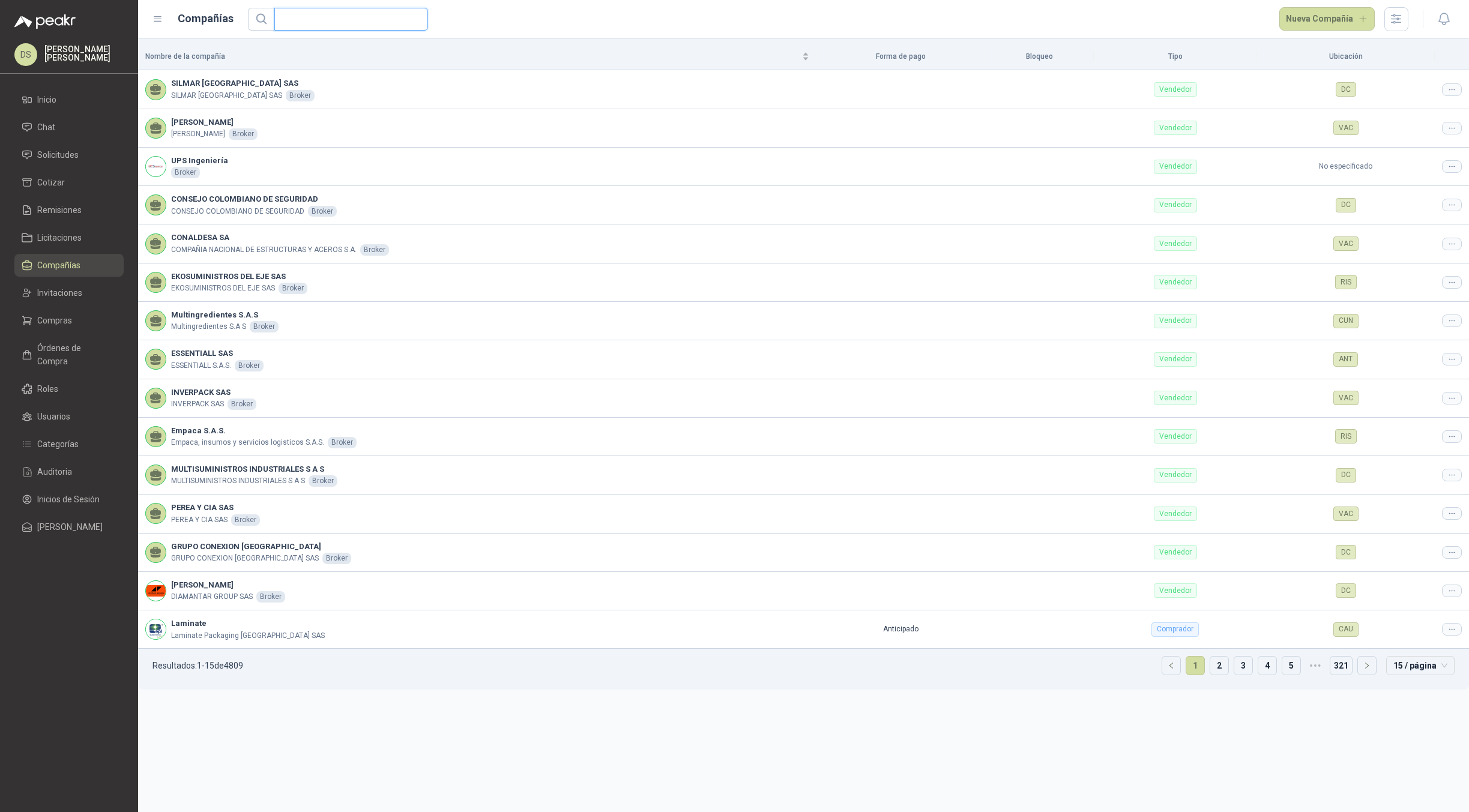
click at [333, 22] on input "text" at bounding box center [347, 20] width 130 height 22
paste input "**********"
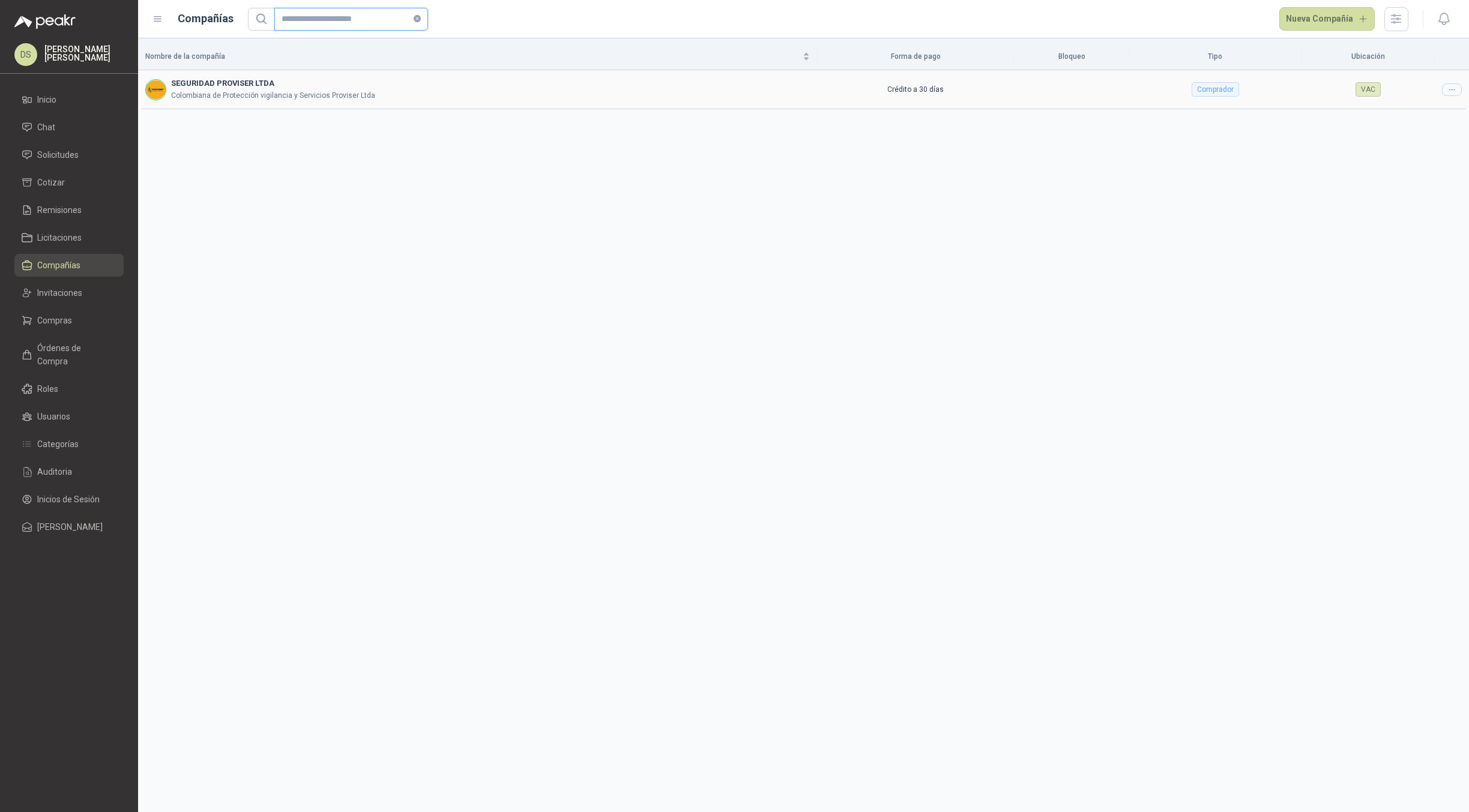
type input "**********"
click at [1449, 96] on td at bounding box center [1452, 89] width 34 height 38
click at [1449, 90] on icon at bounding box center [1452, 90] width 9 height 9
click at [1423, 112] on span "Editar compañía" at bounding box center [1420, 110] width 62 height 13
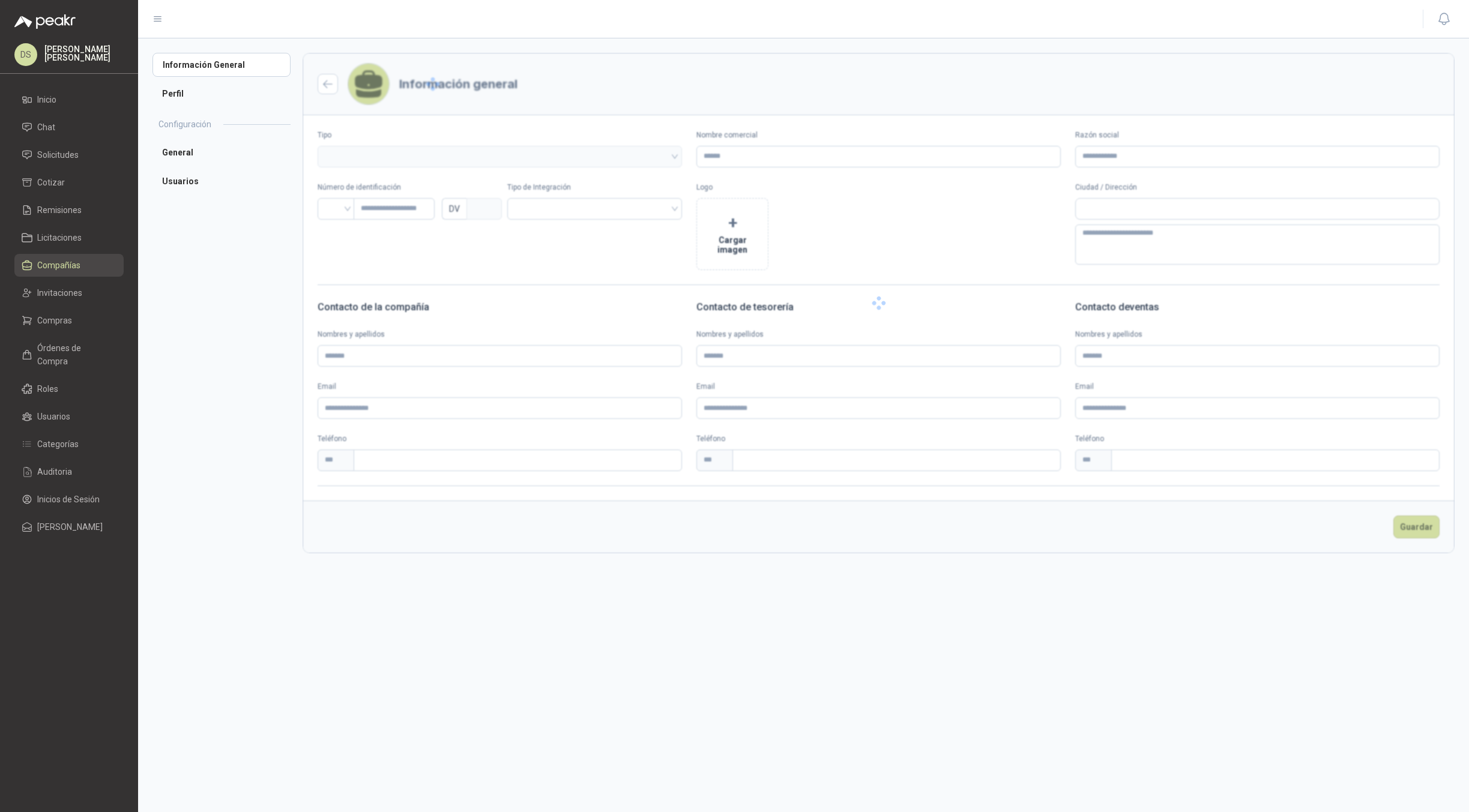
type input "**********"
type input "*********"
type input "*"
type textarea "**********"
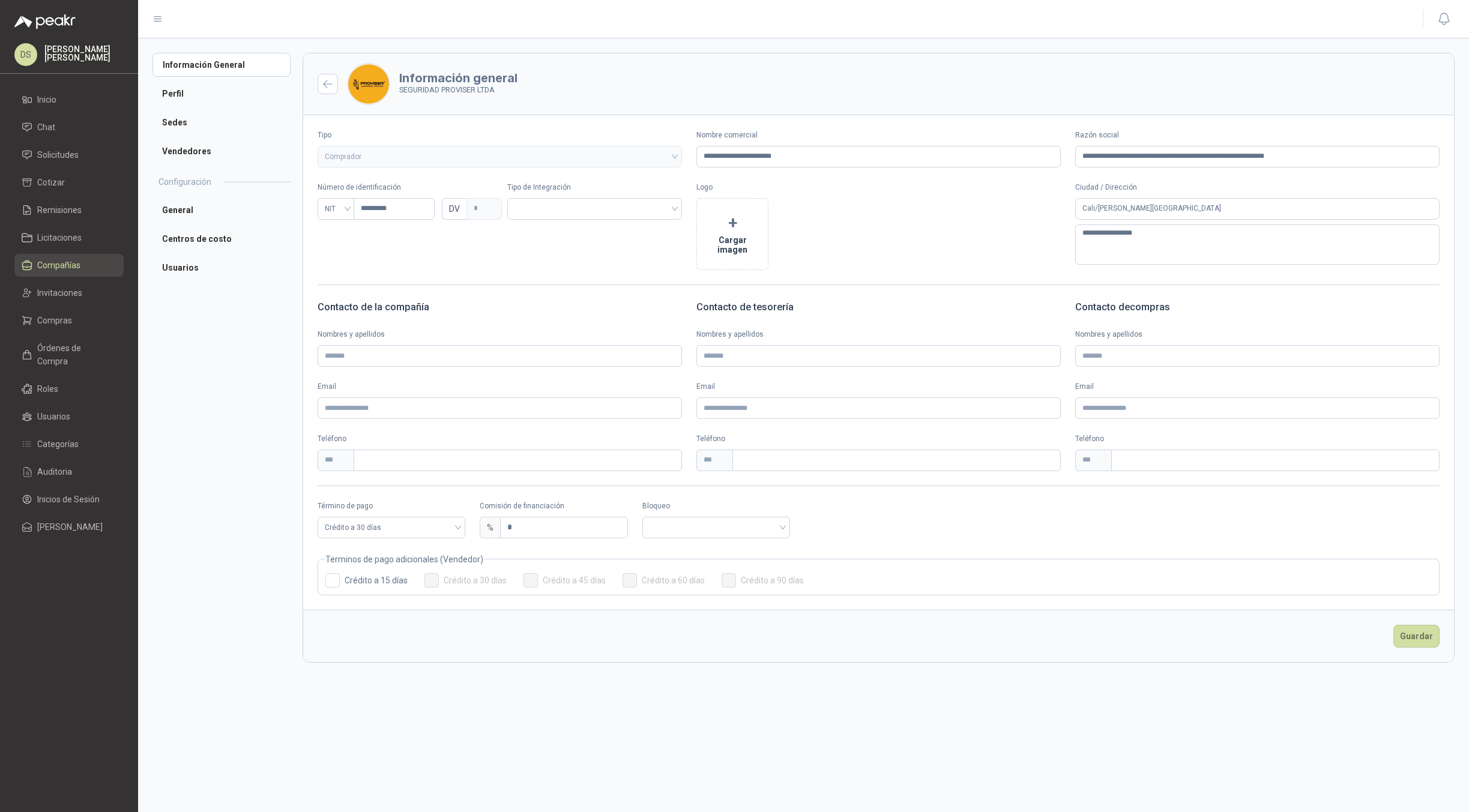
click at [748, 60] on header "Información general SEGURIDAD PROVISER LTDA" at bounding box center [878, 84] width 1150 height 62
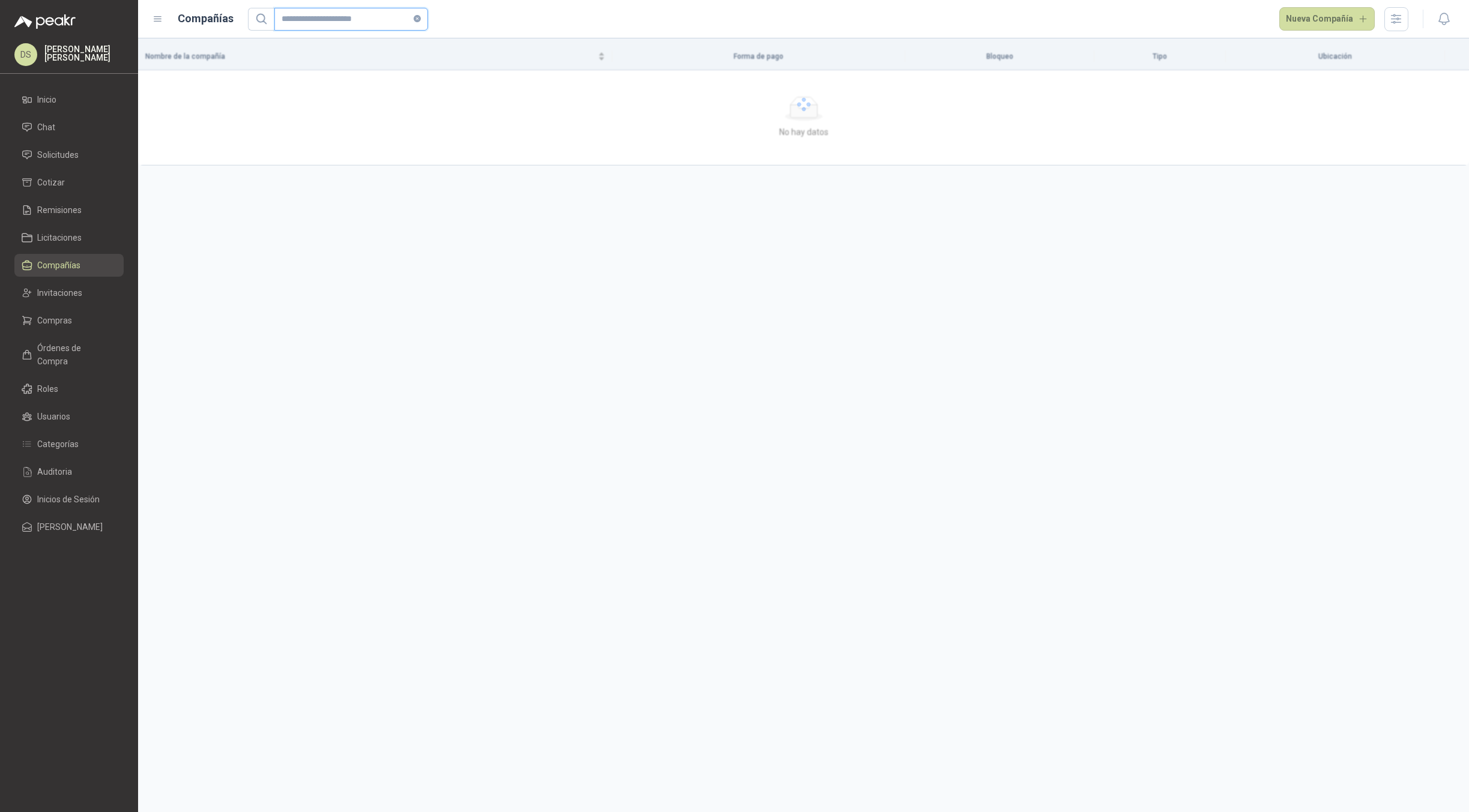
click at [318, 28] on input "**********" at bounding box center [347, 20] width 130 height 22
paste input "text"
type input "**********"
click at [1447, 92] on div at bounding box center [1451, 90] width 20 height 13
click at [1416, 113] on span "Editar compañía" at bounding box center [1420, 110] width 62 height 13
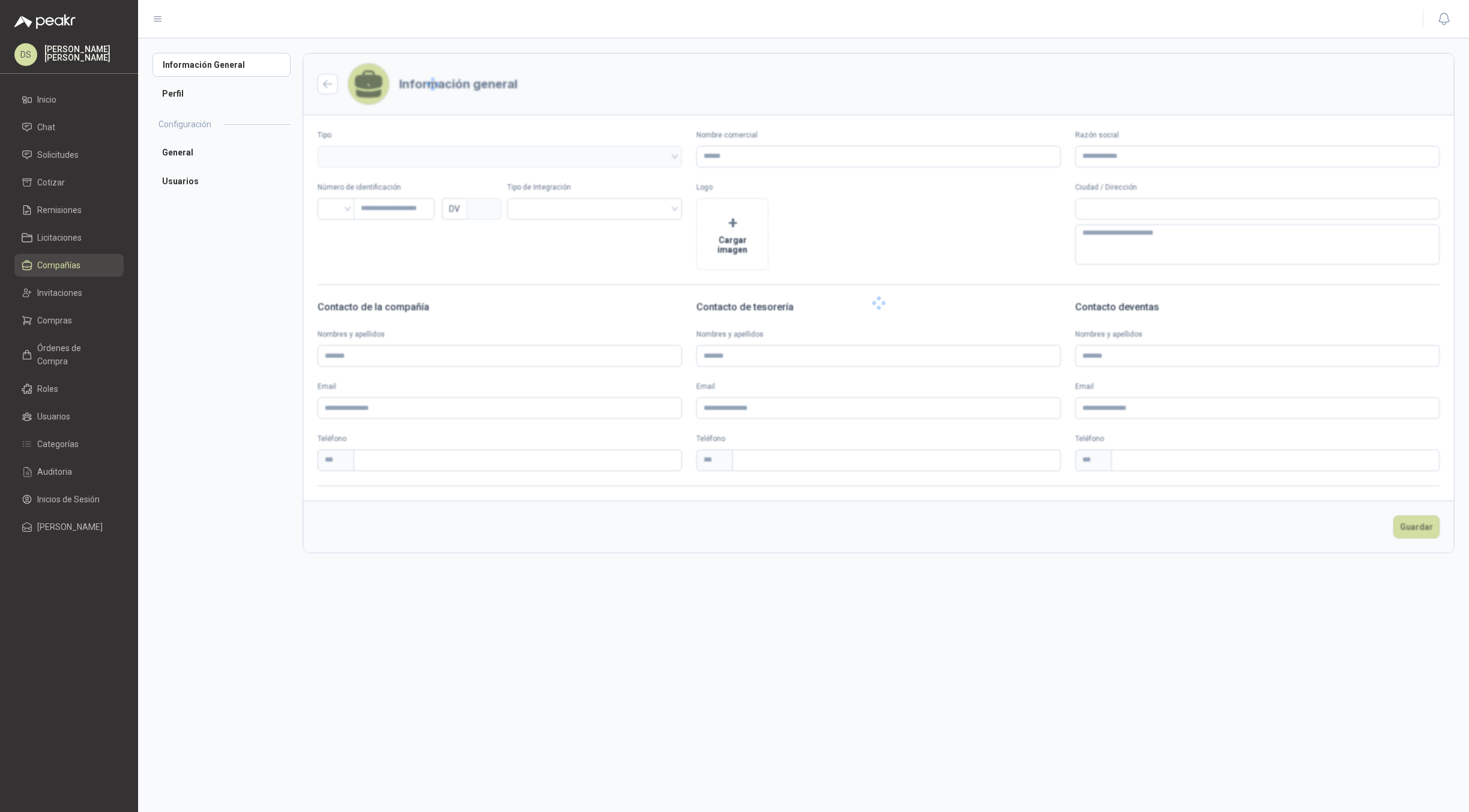
type input "**********"
type input "********"
type input "*"
